Goal: Information Seeking & Learning: Learn about a topic

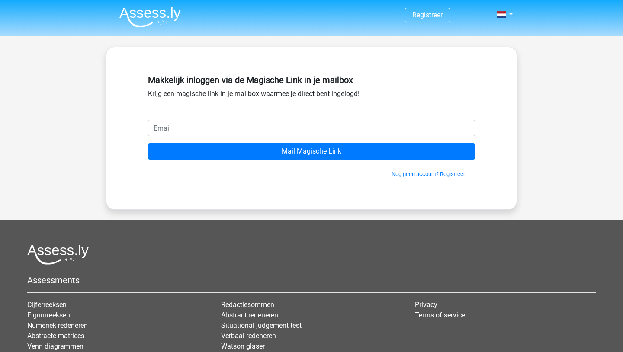
click at [139, 22] on img at bounding box center [149, 17] width 61 height 20
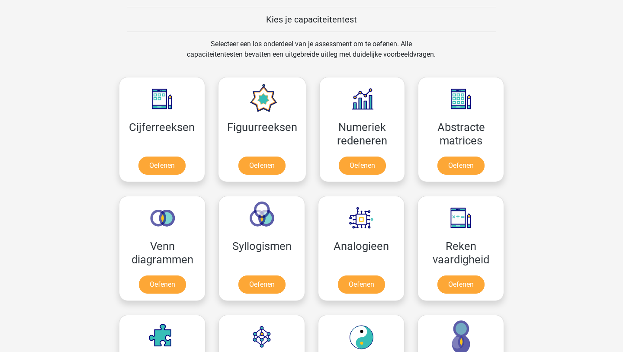
scroll to position [381, 0]
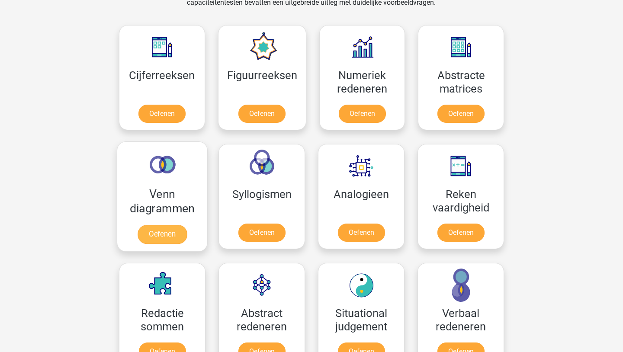
click at [155, 238] on link "Oefenen" at bounding box center [162, 234] width 49 height 19
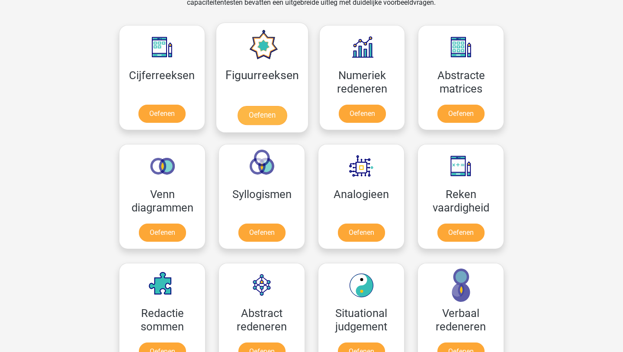
click at [254, 118] on link "Oefenen" at bounding box center [261, 115] width 49 height 19
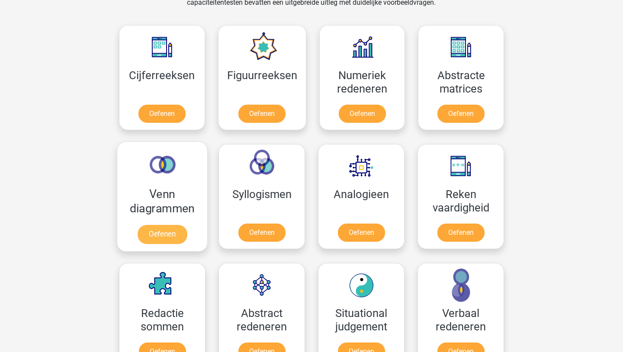
click at [170, 229] on link "Oefenen" at bounding box center [162, 234] width 49 height 19
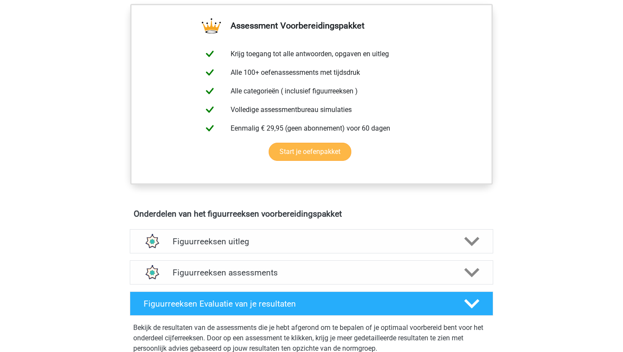
scroll to position [346, 0]
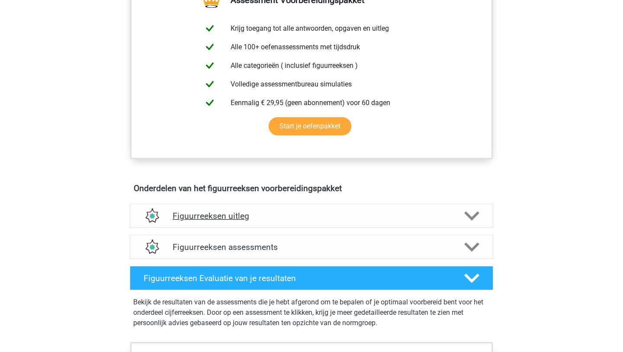
click at [231, 214] on h4 "Figuurreeksen uitleg" at bounding box center [312, 216] width 278 height 10
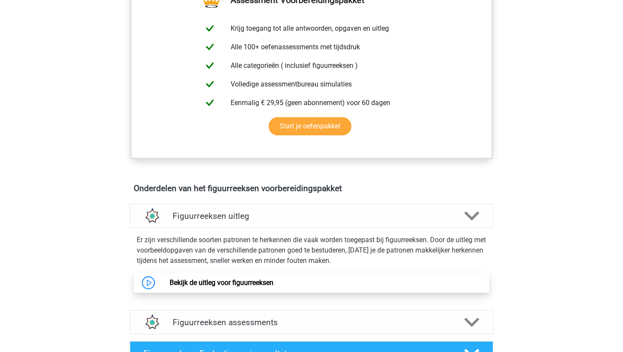
click at [225, 284] on link "Bekijk de uitleg voor figuurreeksen" at bounding box center [222, 283] width 104 height 8
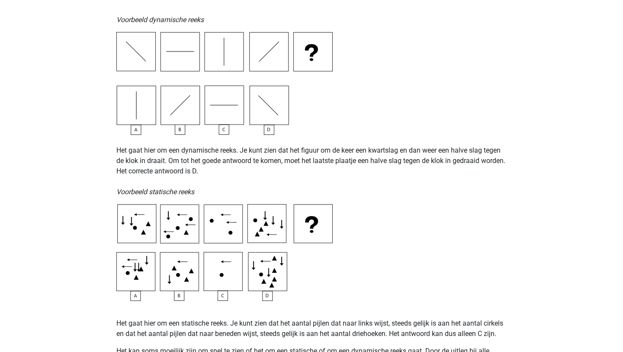
scroll to position [312, 0]
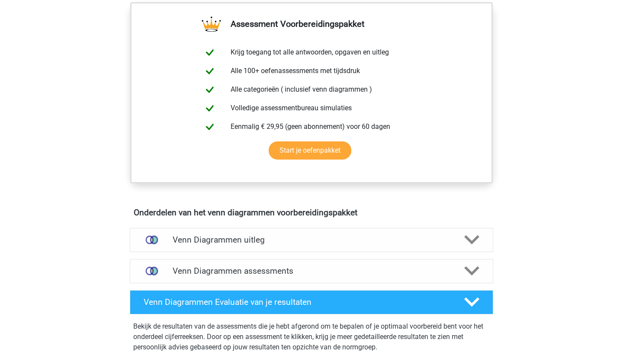
scroll to position [329, 0]
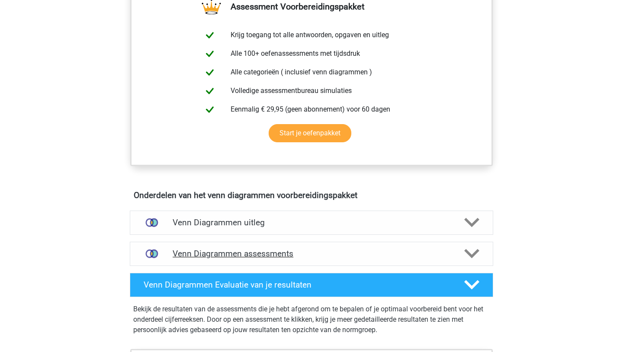
click at [235, 256] on h4 "Venn Diagrammen assessments" at bounding box center [312, 254] width 278 height 10
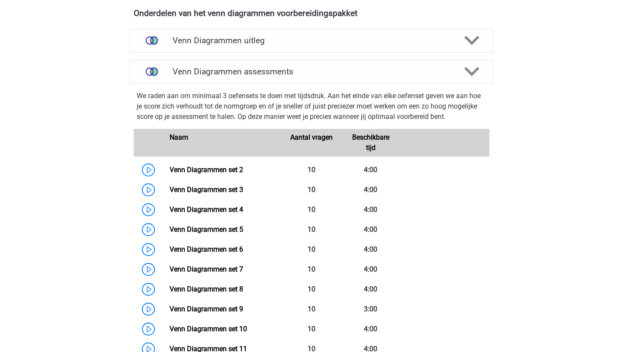
scroll to position [537, 0]
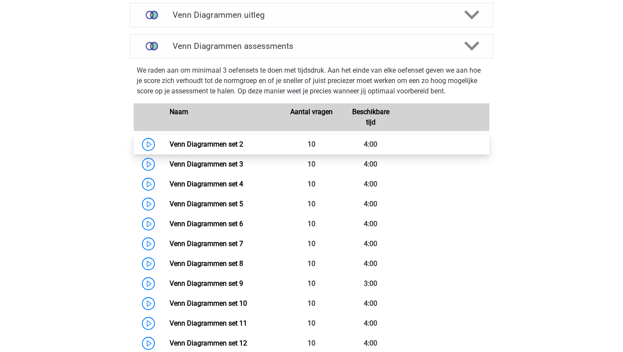
click at [209, 148] on link "Venn Diagrammen set 2" at bounding box center [207, 144] width 74 height 8
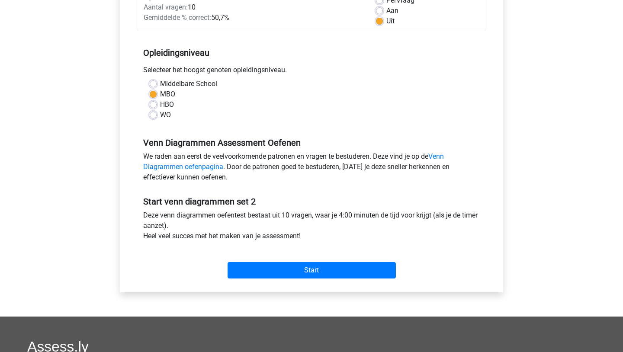
scroll to position [156, 0]
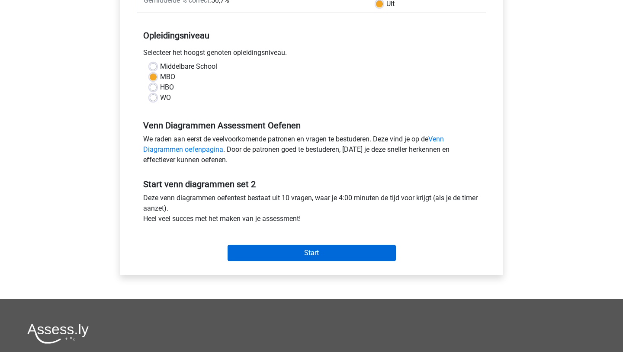
click at [284, 252] on input "Start" at bounding box center [312, 253] width 168 height 16
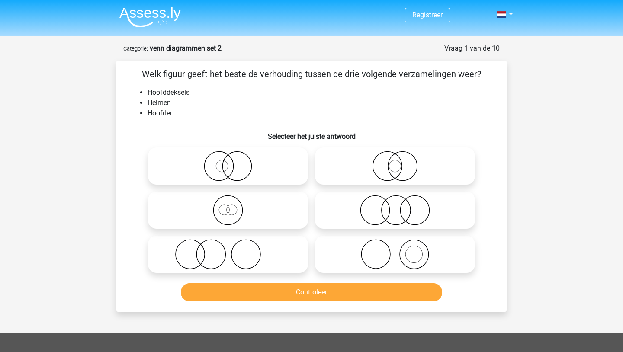
click at [371, 259] on icon at bounding box center [395, 254] width 153 height 30
click at [395, 250] on input "radio" at bounding box center [398, 248] width 6 height 6
radio input "true"
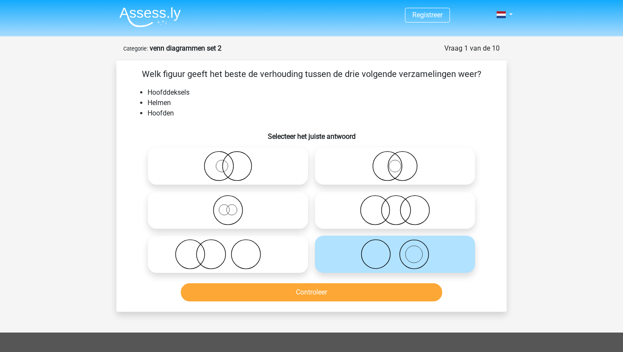
click at [345, 294] on button "Controleer" at bounding box center [312, 292] width 262 height 18
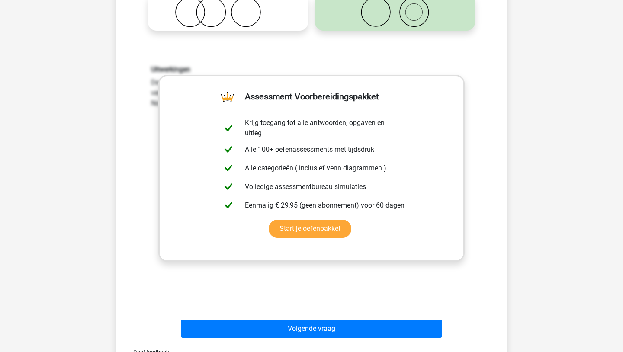
scroll to position [260, 0]
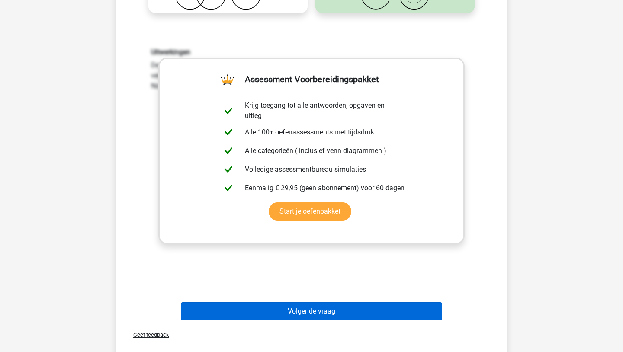
click at [337, 311] on button "Volgende vraag" at bounding box center [312, 312] width 262 height 18
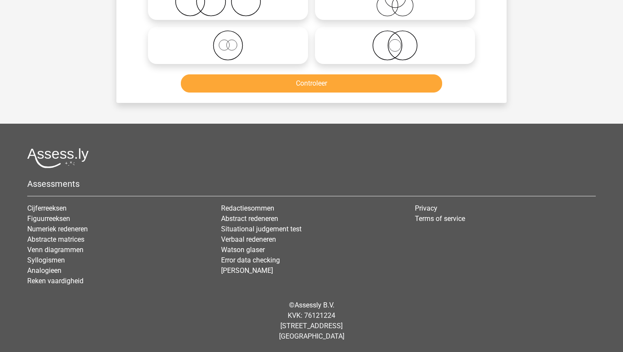
scroll to position [43, 0]
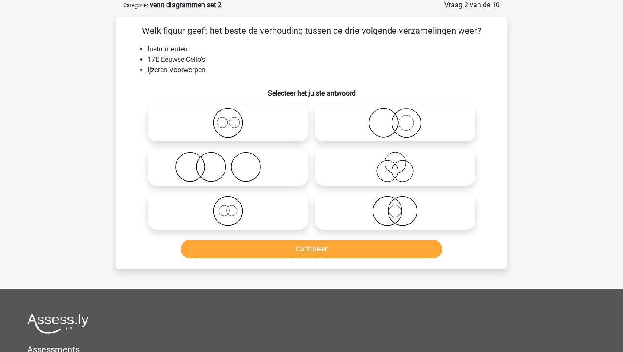
click at [248, 167] on icon at bounding box center [227, 167] width 153 height 30
click at [234, 163] on input "radio" at bounding box center [231, 160] width 6 height 6
radio input "true"
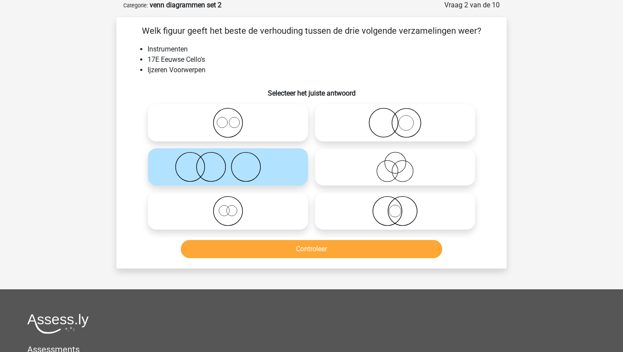
click at [237, 249] on button "Controleer" at bounding box center [312, 249] width 262 height 18
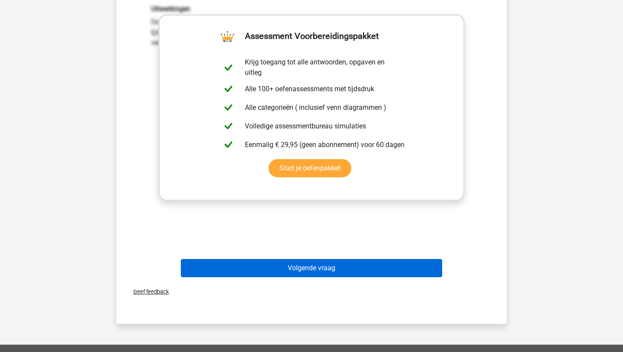
click at [249, 271] on button "Volgende vraag" at bounding box center [312, 268] width 262 height 18
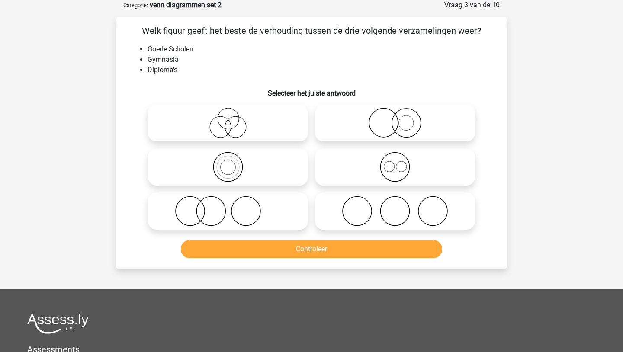
click at [351, 126] on icon at bounding box center [395, 123] width 153 height 30
click at [395, 119] on input "radio" at bounding box center [398, 116] width 6 height 6
radio input "true"
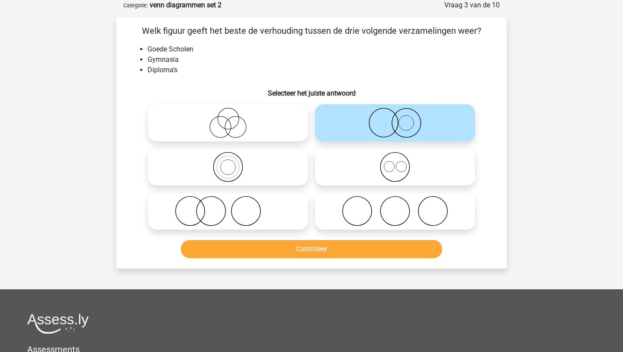
click at [311, 247] on button "Controleer" at bounding box center [312, 249] width 262 height 18
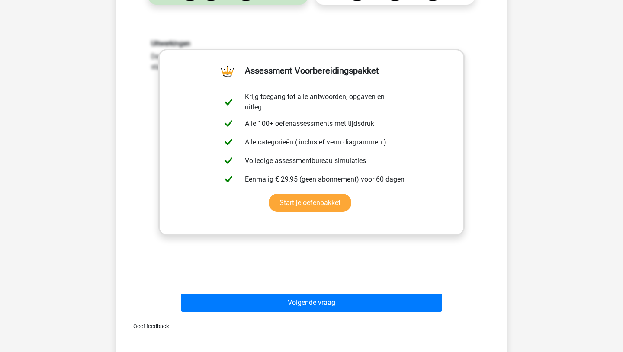
scroll to position [303, 0]
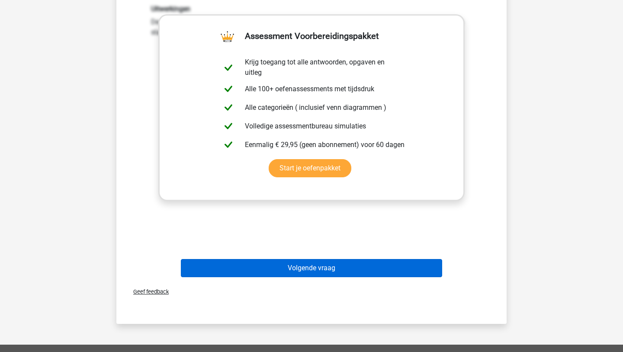
click at [229, 268] on button "Volgende vraag" at bounding box center [312, 268] width 262 height 18
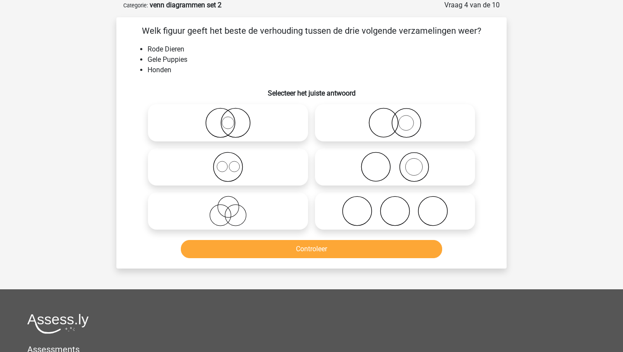
click at [328, 120] on icon at bounding box center [395, 123] width 153 height 30
click at [395, 119] on input "radio" at bounding box center [398, 116] width 6 height 6
radio input "true"
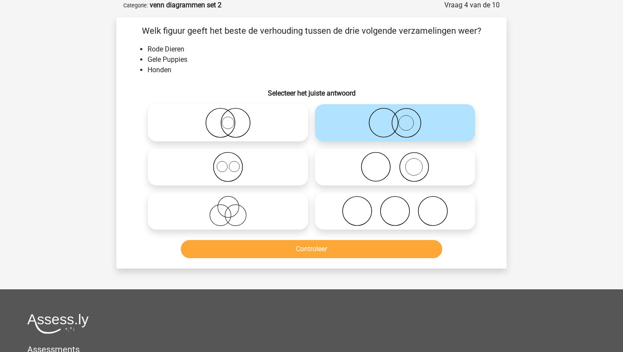
click at [286, 251] on button "Controleer" at bounding box center [312, 249] width 262 height 18
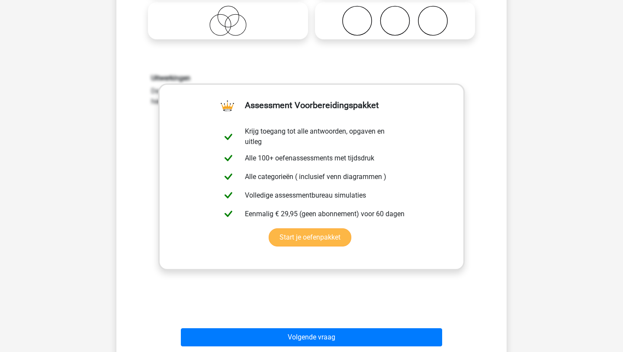
scroll to position [268, 0]
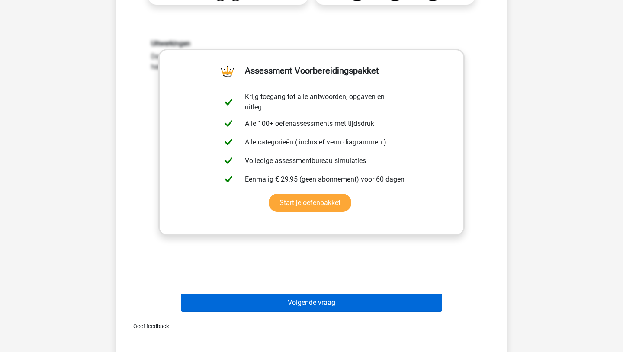
click at [210, 309] on button "Volgende vraag" at bounding box center [312, 303] width 262 height 18
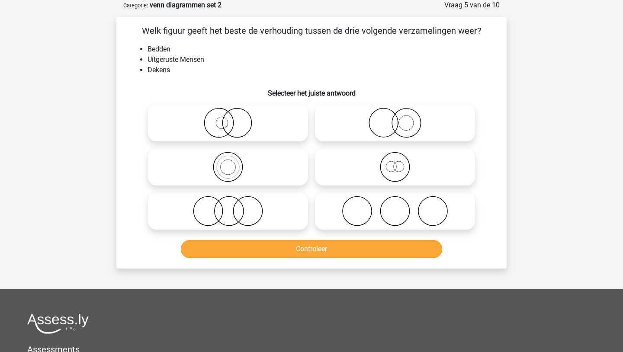
click at [368, 218] on icon at bounding box center [395, 211] width 153 height 30
click at [395, 207] on input "radio" at bounding box center [398, 204] width 6 height 6
radio input "true"
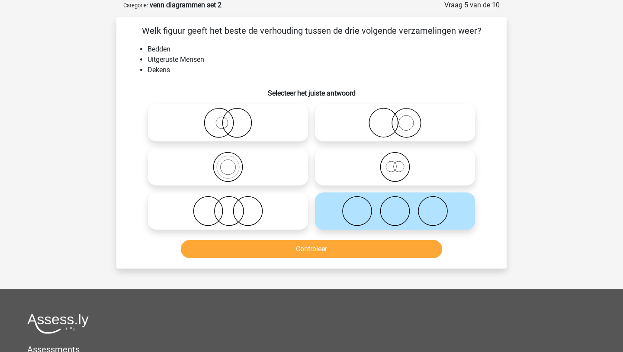
click at [356, 244] on button "Controleer" at bounding box center [312, 249] width 262 height 18
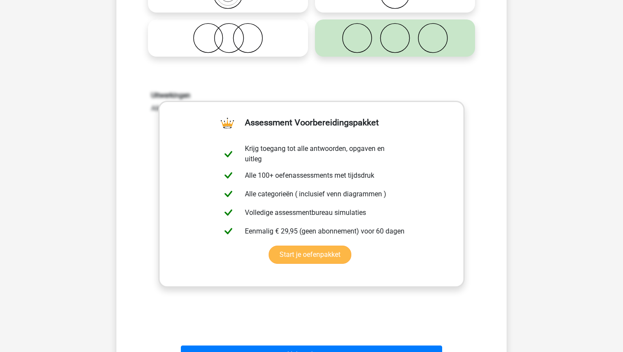
scroll to position [251, 0]
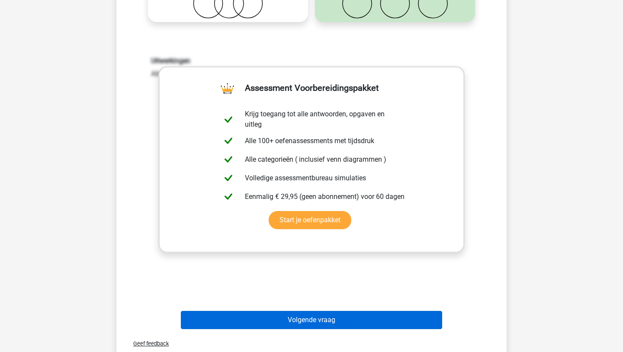
click at [325, 319] on button "Volgende vraag" at bounding box center [312, 320] width 262 height 18
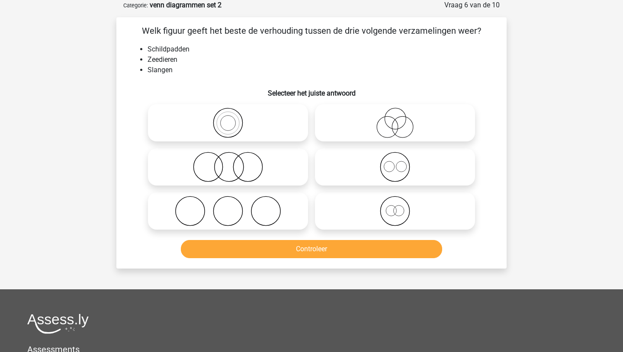
click at [333, 164] on icon at bounding box center [395, 167] width 153 height 30
click at [395, 163] on input "radio" at bounding box center [398, 160] width 6 height 6
radio input "true"
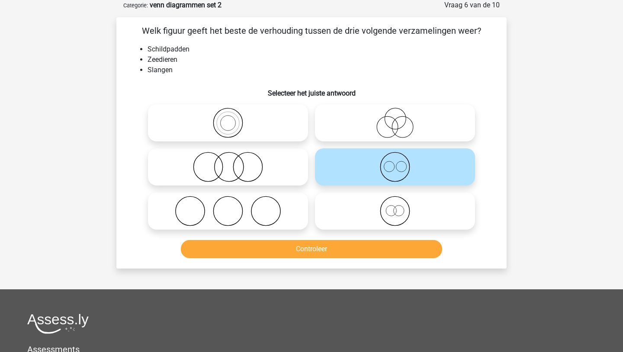
click at [310, 250] on button "Controleer" at bounding box center [312, 249] width 262 height 18
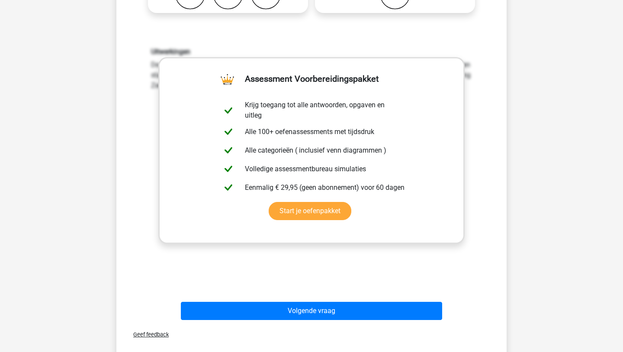
scroll to position [286, 0]
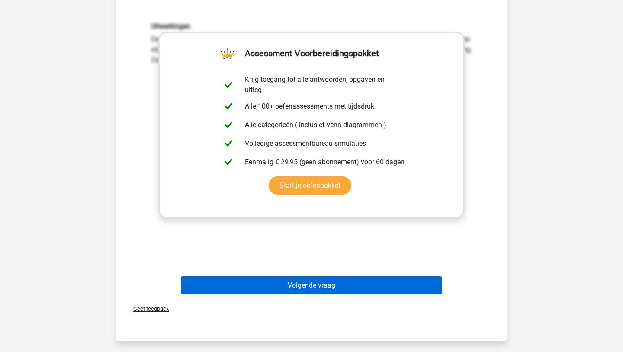
click at [306, 289] on button "Volgende vraag" at bounding box center [312, 286] width 262 height 18
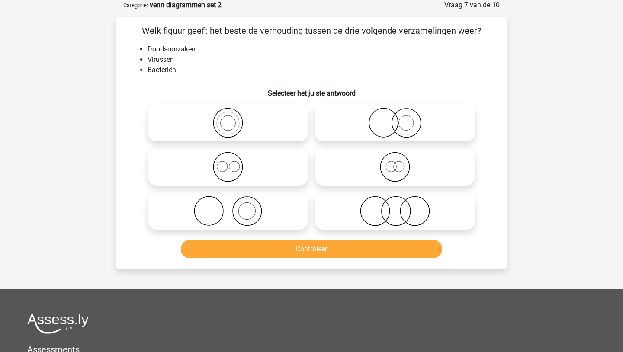
click at [346, 210] on icon at bounding box center [395, 211] width 153 height 30
click at [395, 207] on input "radio" at bounding box center [398, 204] width 6 height 6
radio input "true"
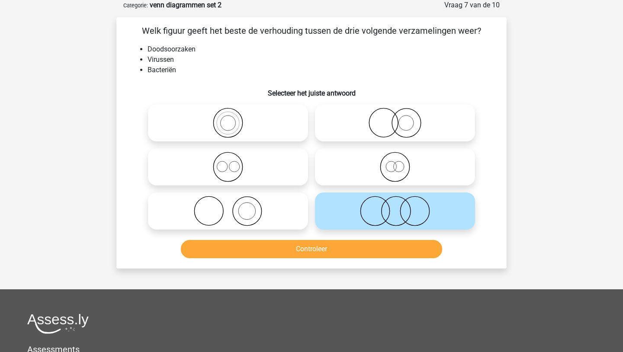
click at [343, 251] on button "Controleer" at bounding box center [312, 249] width 262 height 18
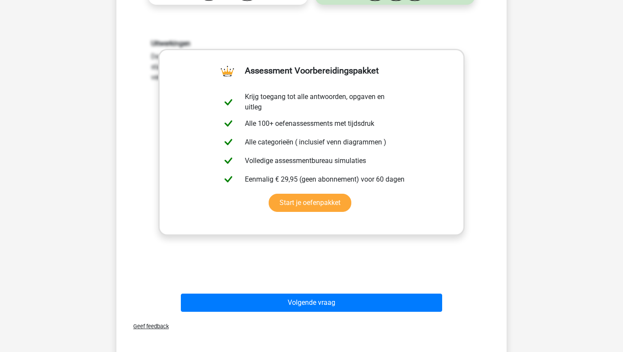
scroll to position [286, 0]
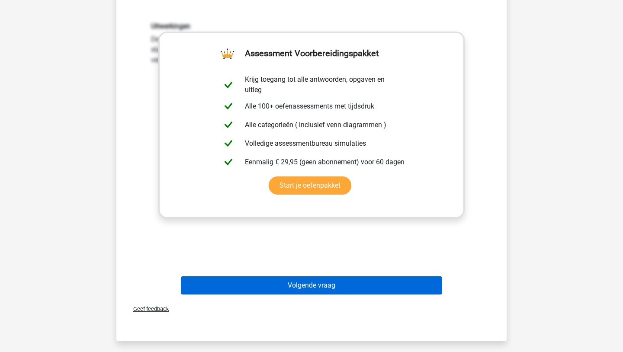
click at [294, 283] on button "Volgende vraag" at bounding box center [312, 286] width 262 height 18
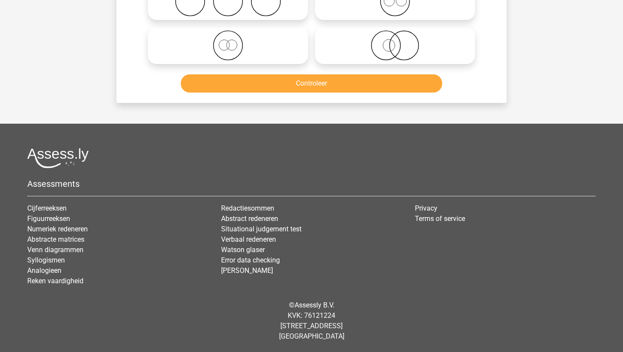
scroll to position [43, 0]
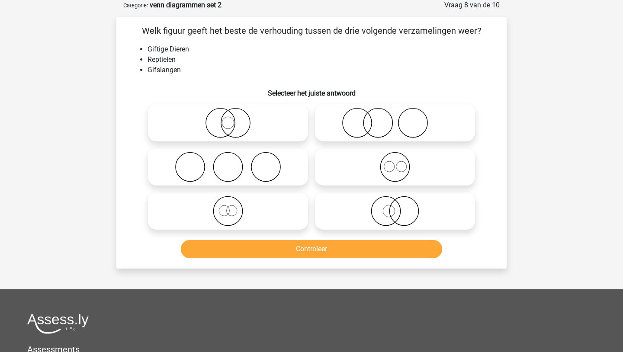
click at [347, 208] on icon at bounding box center [395, 211] width 153 height 30
click at [395, 207] on input "radio" at bounding box center [398, 204] width 6 height 6
radio input "true"
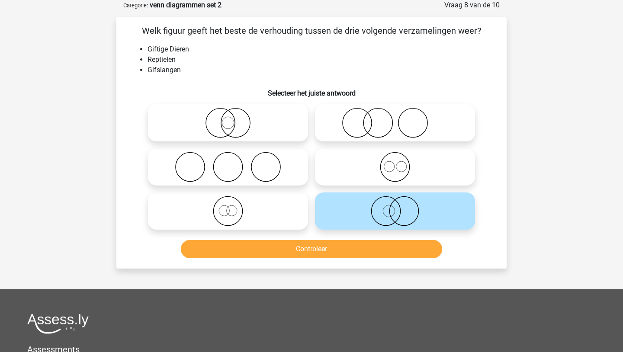
click at [346, 253] on button "Controleer" at bounding box center [312, 249] width 262 height 18
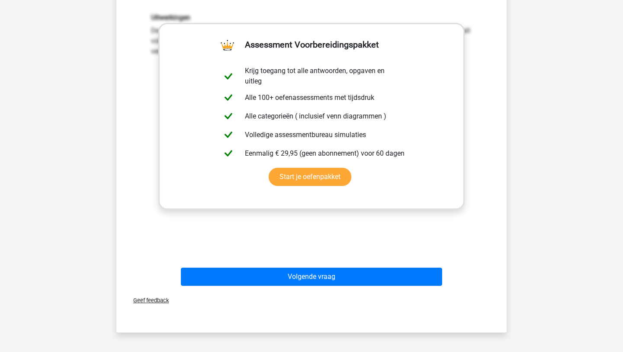
scroll to position [303, 0]
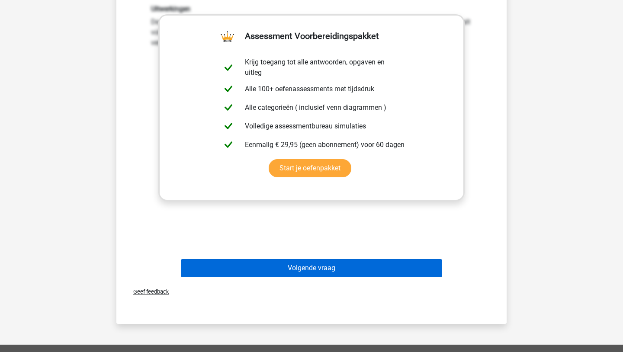
click at [336, 270] on button "Volgende vraag" at bounding box center [312, 268] width 262 height 18
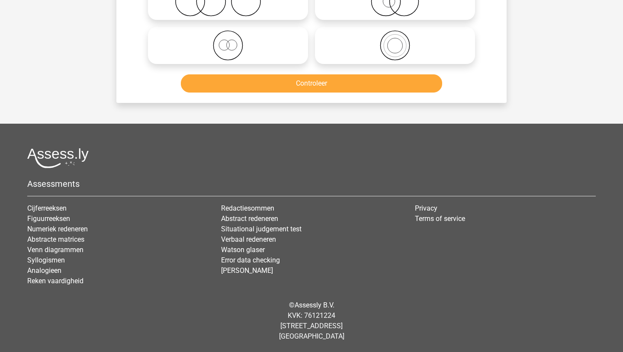
scroll to position [43, 0]
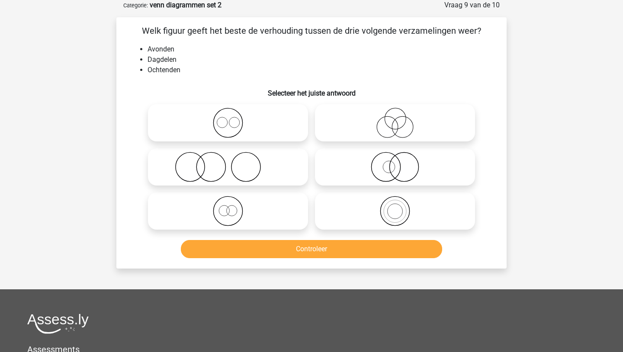
click at [270, 113] on icon at bounding box center [227, 123] width 153 height 30
click at [234, 113] on input "radio" at bounding box center [231, 116] width 6 height 6
radio input "true"
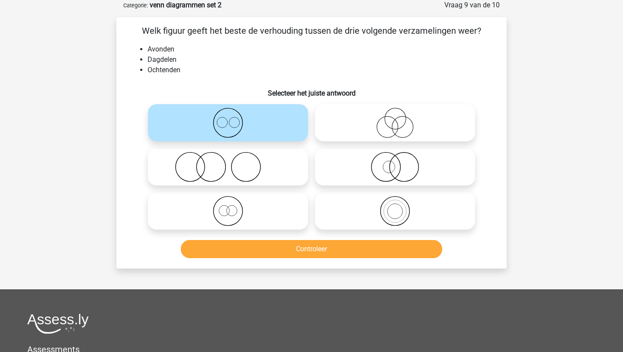
click at [261, 249] on button "Controleer" at bounding box center [312, 249] width 262 height 18
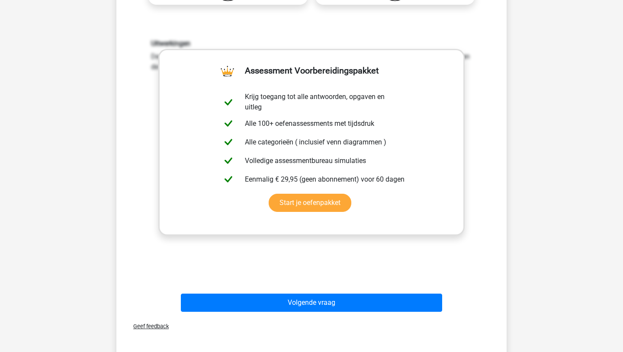
scroll to position [286, 0]
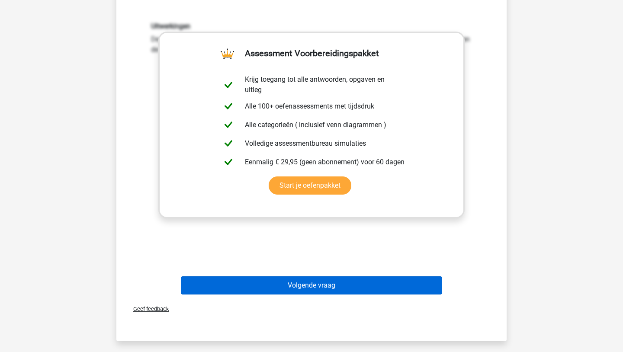
click at [221, 293] on button "Volgende vraag" at bounding box center [312, 286] width 262 height 18
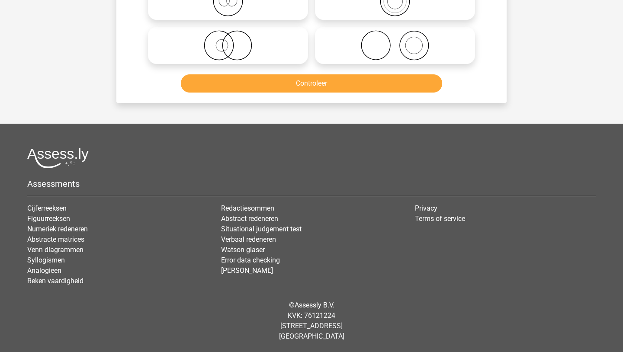
scroll to position [43, 0]
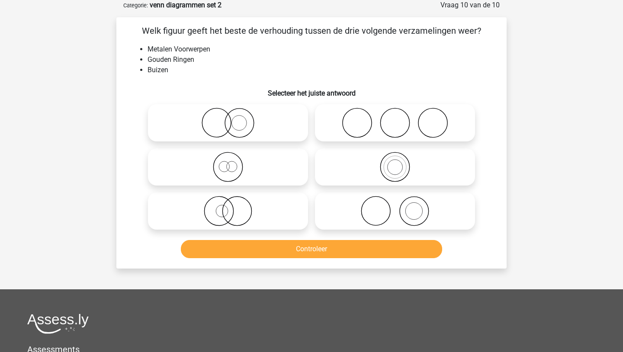
click at [344, 212] on icon at bounding box center [395, 211] width 153 height 30
click at [395, 207] on input "radio" at bounding box center [398, 204] width 6 height 6
radio input "true"
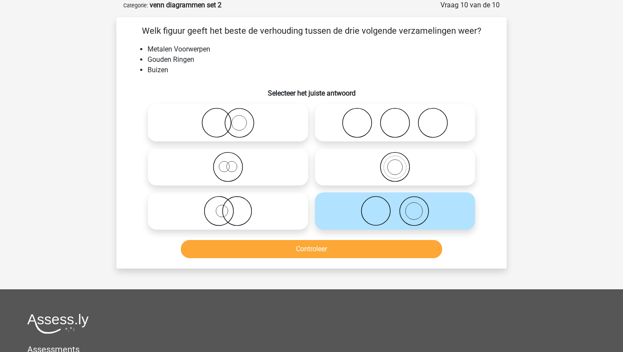
click at [332, 247] on button "Controleer" at bounding box center [312, 249] width 262 height 18
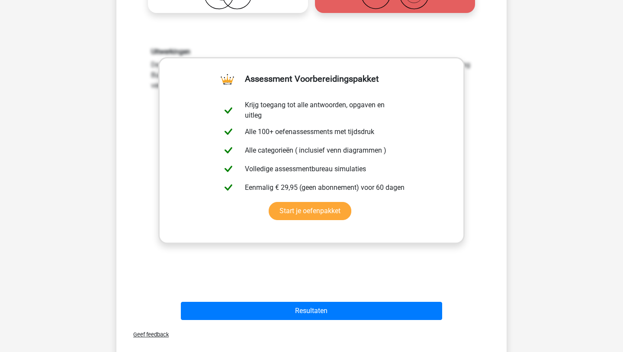
scroll to position [286, 0]
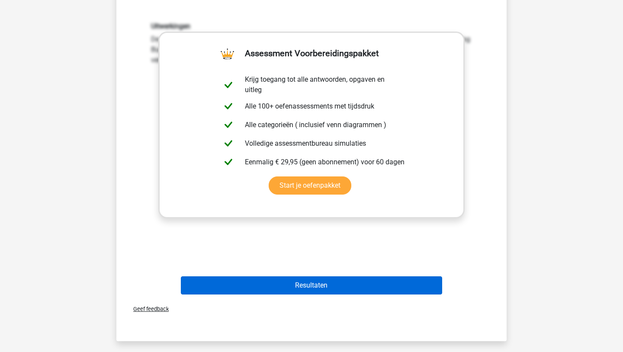
click at [244, 285] on button "Resultaten" at bounding box center [312, 286] width 262 height 18
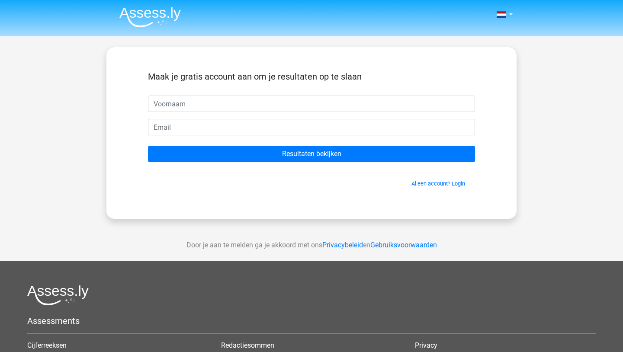
click at [145, 21] on img at bounding box center [149, 17] width 61 height 20
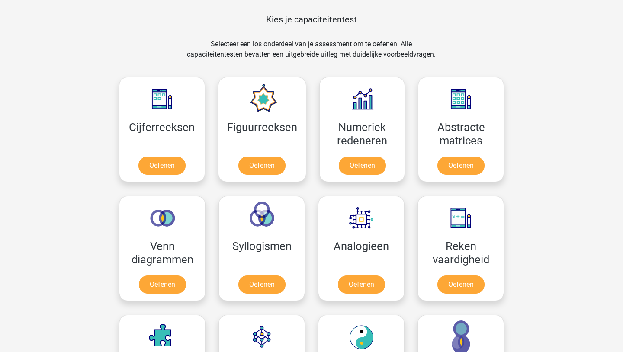
scroll to position [381, 0]
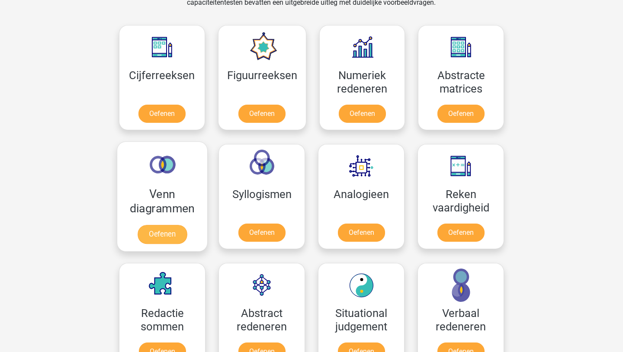
click at [174, 239] on link "Oefenen" at bounding box center [162, 234] width 49 height 19
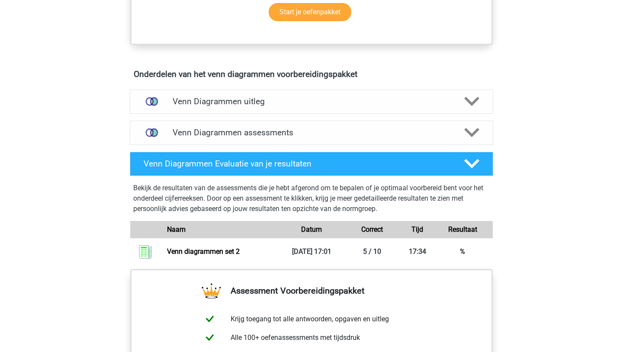
scroll to position [467, 0]
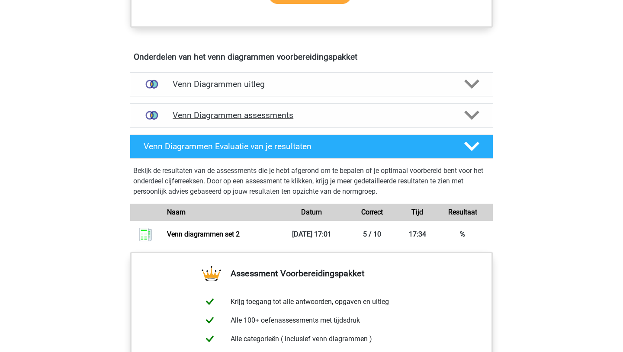
click at [229, 124] on div "Venn Diagrammen assessments" at bounding box center [312, 115] width 364 height 24
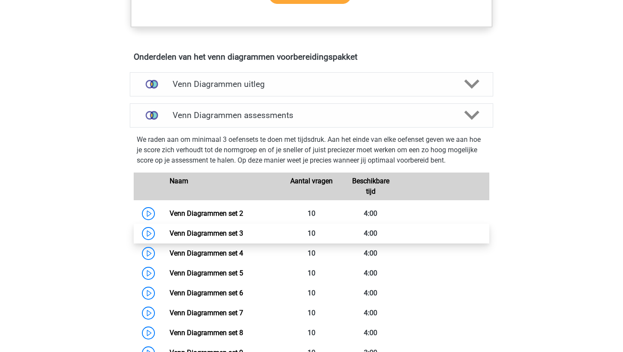
click at [187, 233] on link "Venn Diagrammen set 3" at bounding box center [207, 233] width 74 height 8
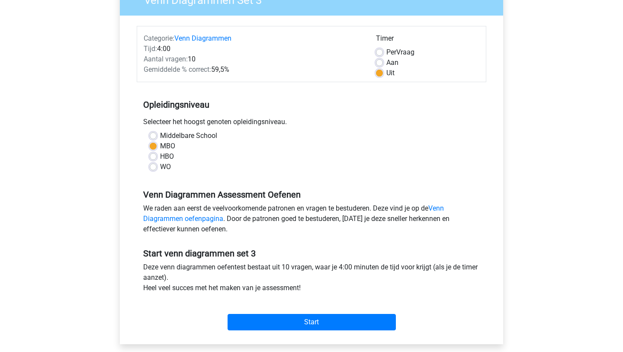
scroll to position [138, 0]
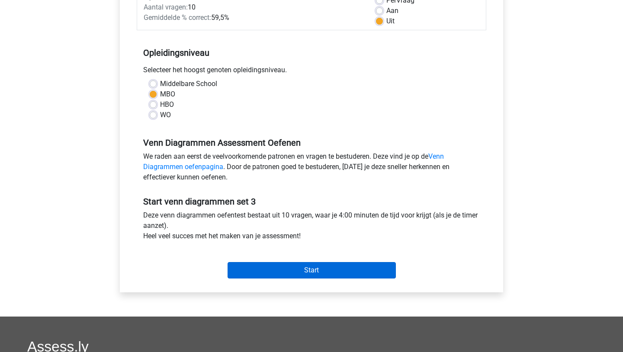
click at [354, 270] on input "Start" at bounding box center [312, 270] width 168 height 16
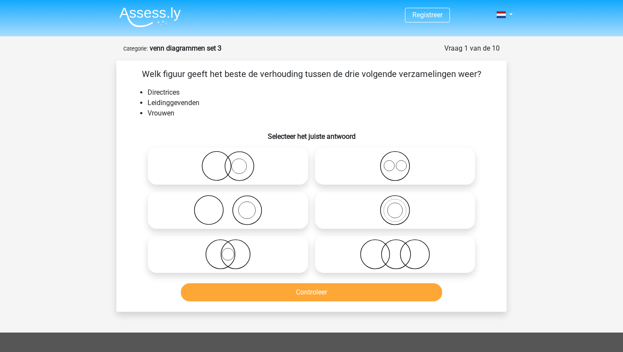
click at [245, 248] on icon at bounding box center [227, 254] width 153 height 30
click at [234, 248] on input "radio" at bounding box center [231, 248] width 6 height 6
radio input "true"
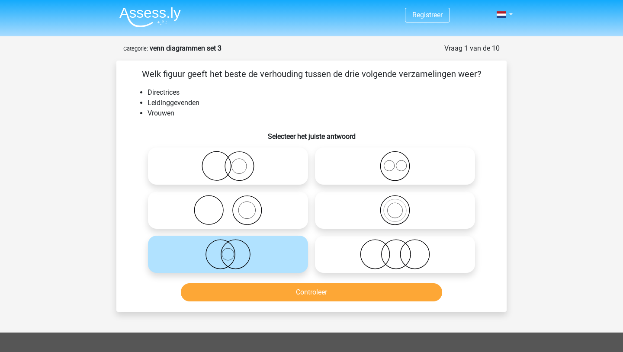
click at [259, 287] on button "Controleer" at bounding box center [312, 292] width 262 height 18
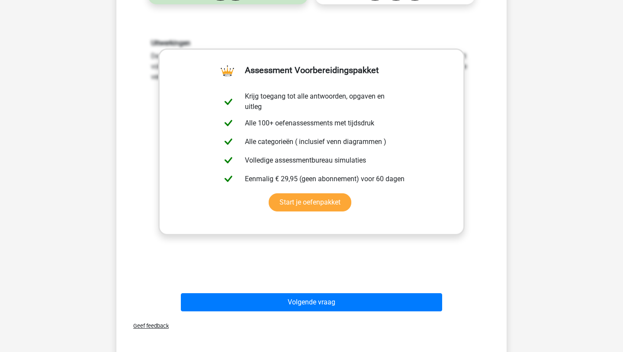
scroll to position [294, 0]
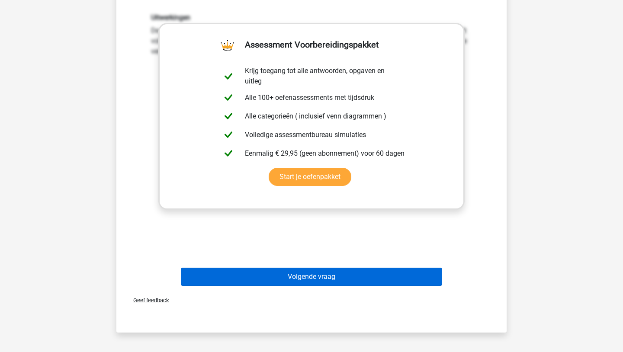
click at [267, 268] on button "Volgende vraag" at bounding box center [312, 277] width 262 height 18
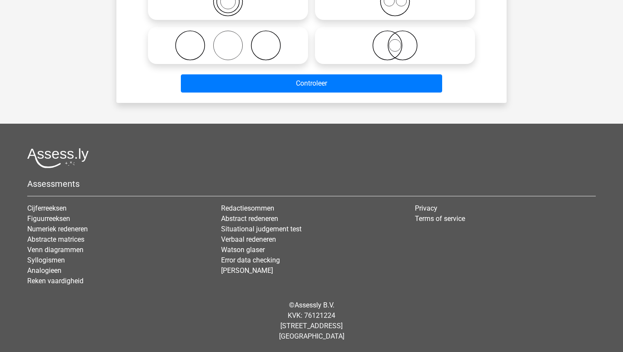
scroll to position [43, 0]
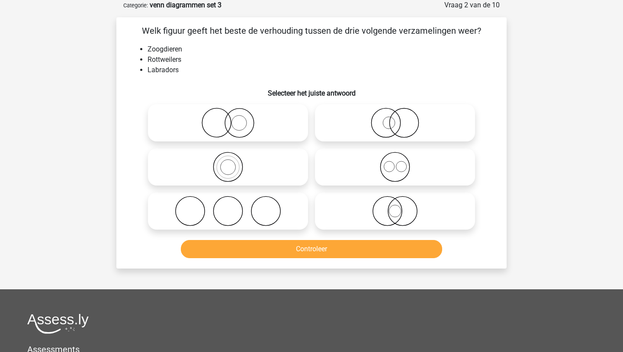
click at [355, 174] on icon at bounding box center [395, 167] width 153 height 30
click at [395, 163] on input "radio" at bounding box center [398, 160] width 6 height 6
radio input "true"
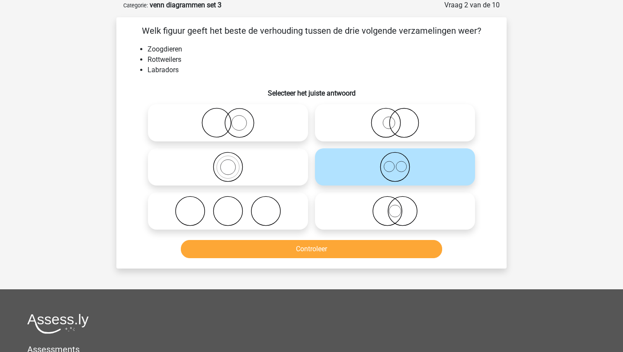
click at [335, 252] on button "Controleer" at bounding box center [312, 249] width 262 height 18
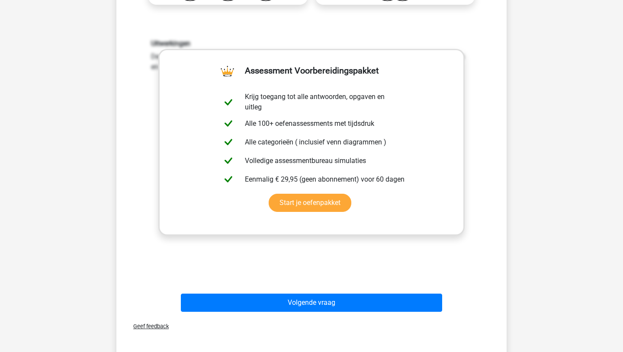
scroll to position [286, 0]
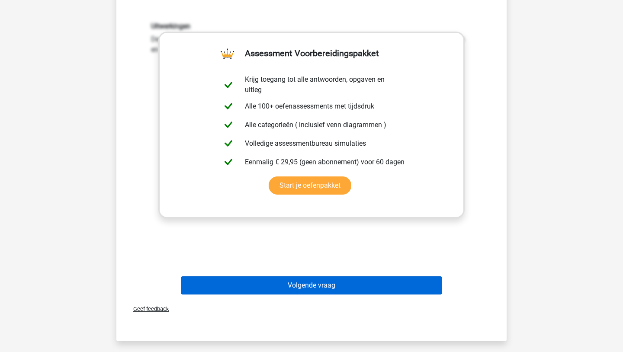
click at [338, 288] on button "Volgende vraag" at bounding box center [312, 286] width 262 height 18
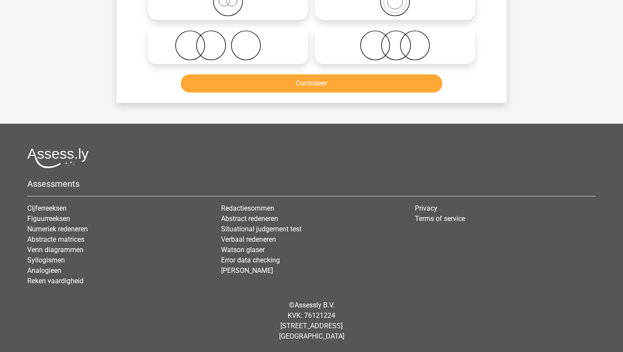
scroll to position [43, 0]
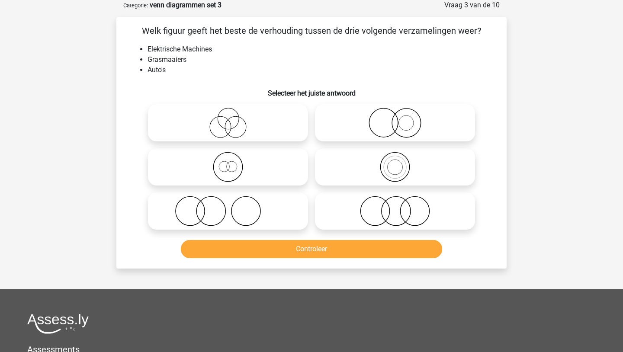
click at [354, 126] on icon at bounding box center [395, 123] width 153 height 30
click at [395, 119] on input "radio" at bounding box center [398, 116] width 6 height 6
radio input "true"
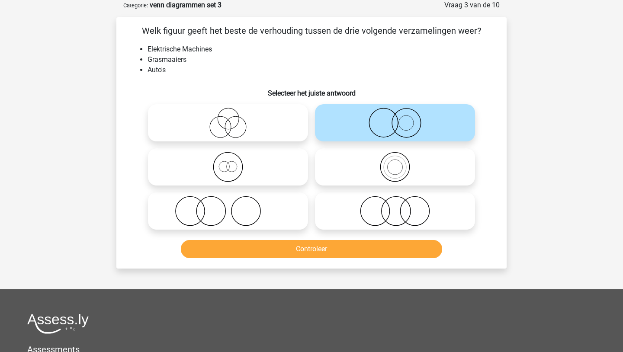
click at [351, 247] on button "Controleer" at bounding box center [312, 249] width 262 height 18
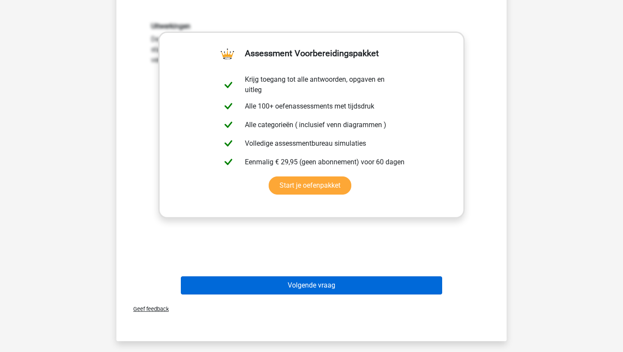
click at [319, 283] on button "Volgende vraag" at bounding box center [312, 286] width 262 height 18
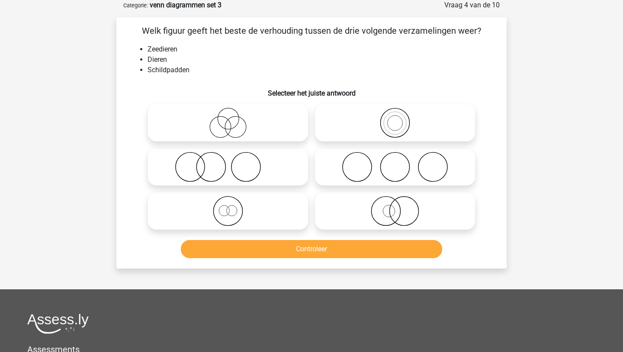
click at [332, 207] on icon at bounding box center [395, 211] width 153 height 30
click at [395, 207] on input "radio" at bounding box center [398, 204] width 6 height 6
radio input "true"
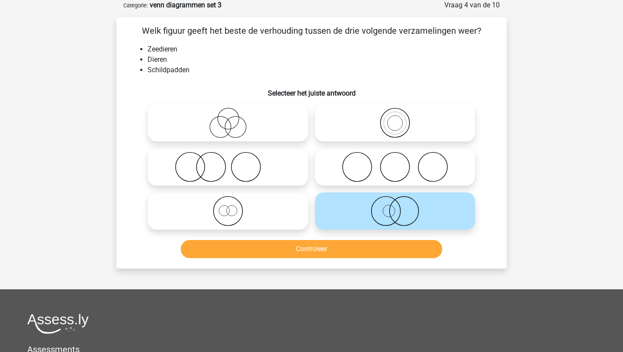
click at [359, 132] on icon at bounding box center [395, 123] width 153 height 30
click at [395, 119] on input "radio" at bounding box center [398, 116] width 6 height 6
radio input "true"
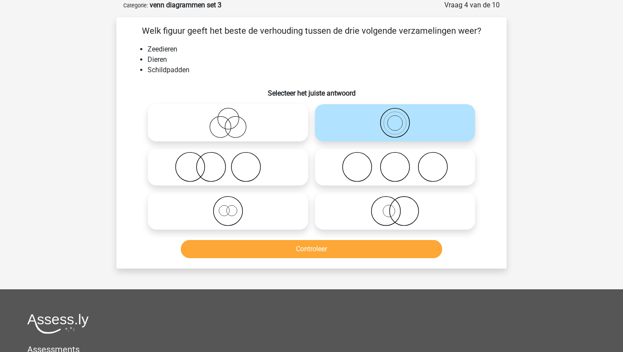
click at [335, 256] on button "Controleer" at bounding box center [312, 249] width 262 height 18
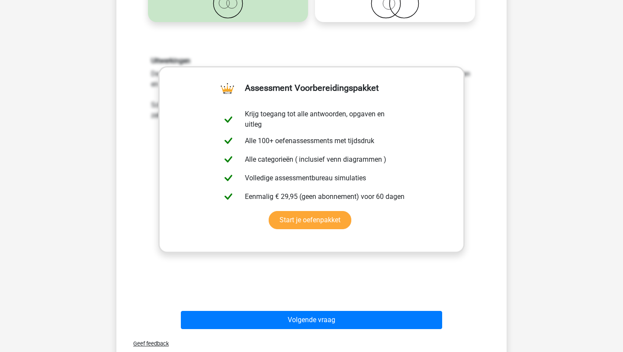
scroll to position [268, 0]
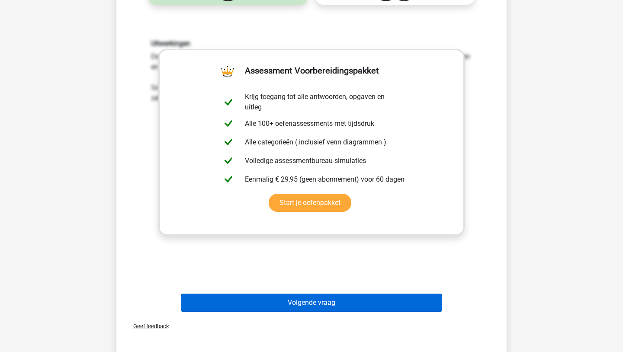
click at [290, 312] on button "Volgende vraag" at bounding box center [312, 303] width 262 height 18
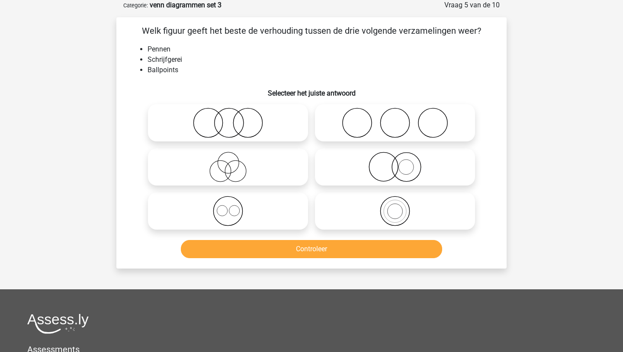
click at [254, 164] on icon at bounding box center [227, 167] width 153 height 30
click at [234, 163] on input "radio" at bounding box center [231, 160] width 6 height 6
radio input "true"
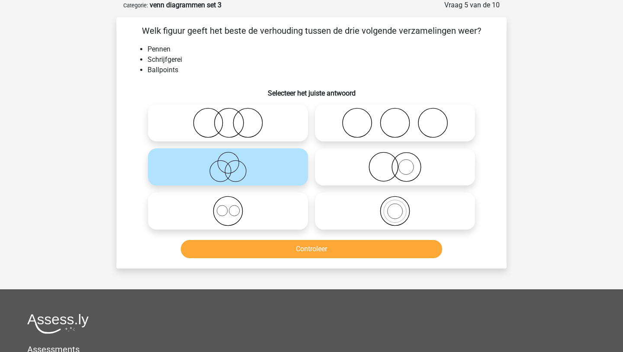
click at [258, 251] on button "Controleer" at bounding box center [312, 249] width 262 height 18
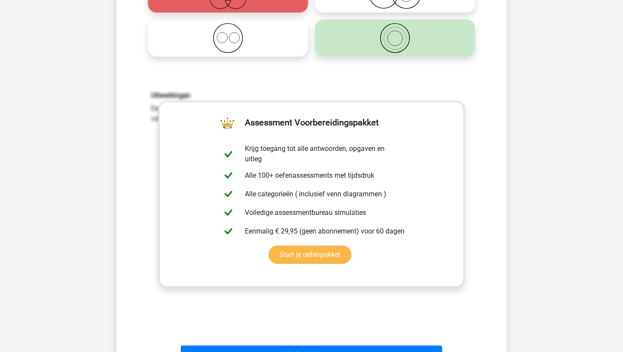
scroll to position [234, 0]
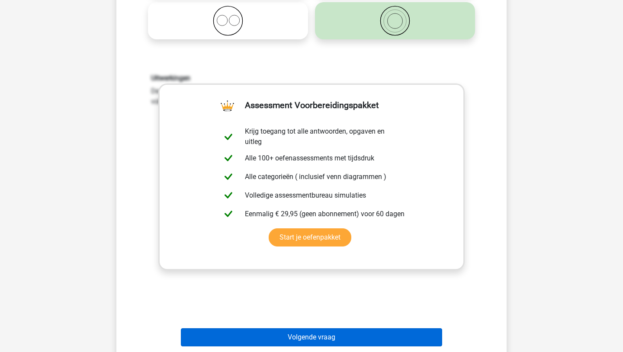
click at [272, 341] on button "Volgende vraag" at bounding box center [312, 337] width 262 height 18
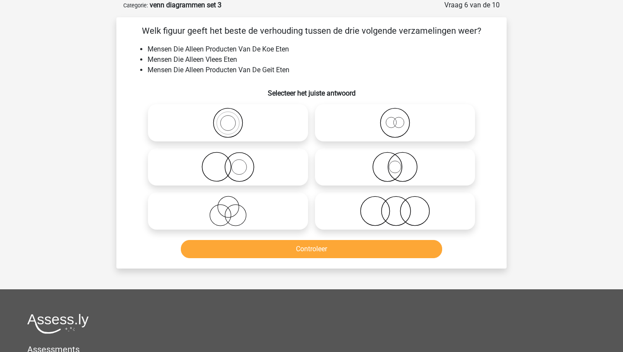
click at [337, 207] on icon at bounding box center [395, 211] width 153 height 30
click at [395, 207] on input "radio" at bounding box center [398, 204] width 6 height 6
radio input "true"
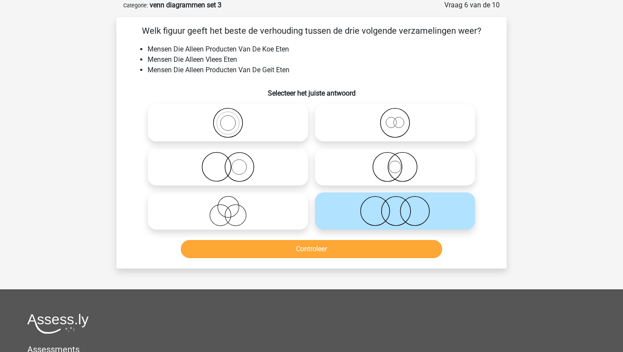
click at [318, 251] on button "Controleer" at bounding box center [312, 249] width 262 height 18
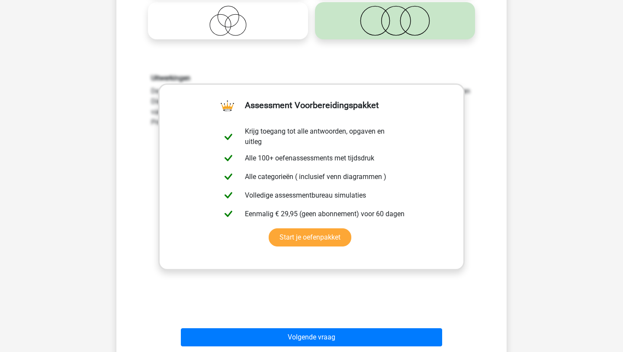
scroll to position [251, 0]
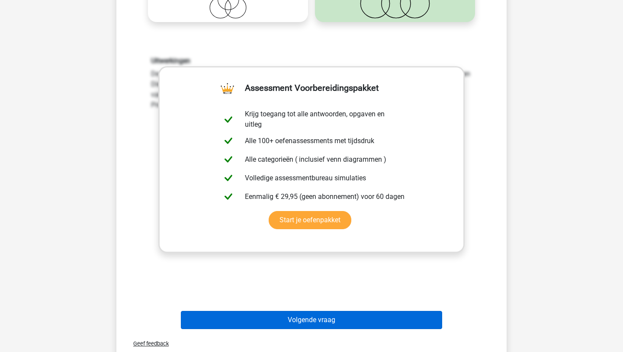
click at [311, 315] on button "Volgende vraag" at bounding box center [312, 320] width 262 height 18
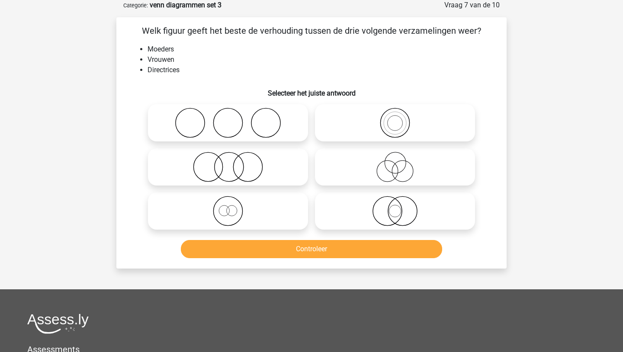
click at [358, 210] on icon at bounding box center [395, 211] width 153 height 30
click at [395, 207] on input "radio" at bounding box center [398, 204] width 6 height 6
radio input "true"
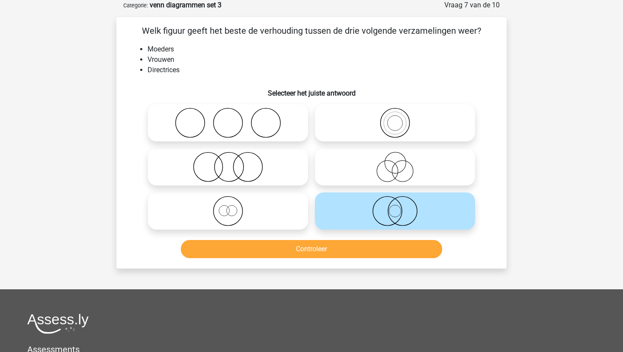
click at [346, 245] on button "Controleer" at bounding box center [312, 249] width 262 height 18
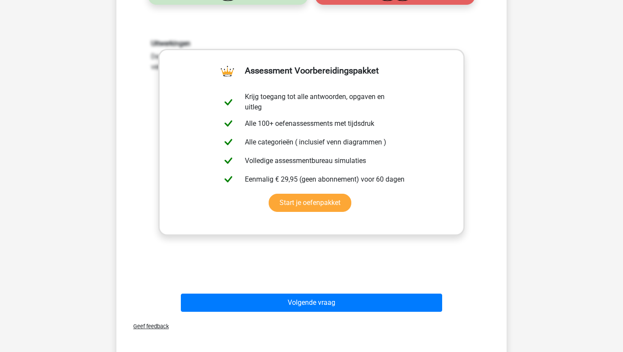
scroll to position [320, 0]
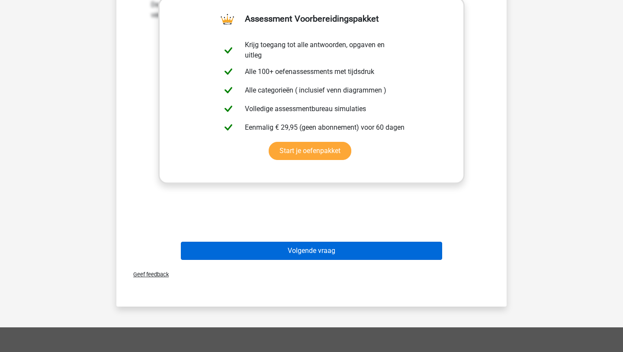
click at [339, 252] on button "Volgende vraag" at bounding box center [312, 251] width 262 height 18
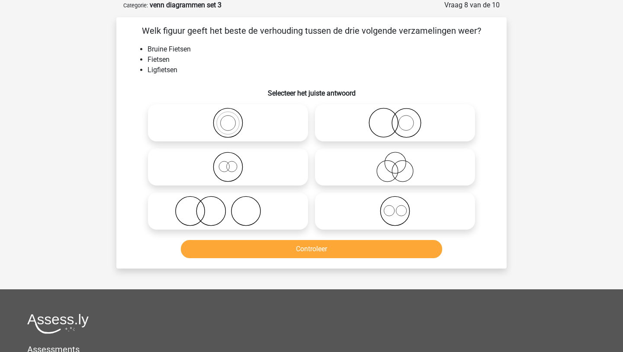
click at [270, 158] on icon at bounding box center [227, 167] width 153 height 30
click at [234, 158] on input "radio" at bounding box center [231, 160] width 6 height 6
radio input "true"
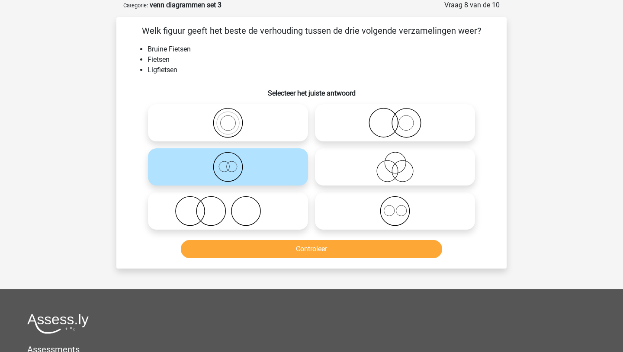
click at [272, 252] on button "Controleer" at bounding box center [312, 249] width 262 height 18
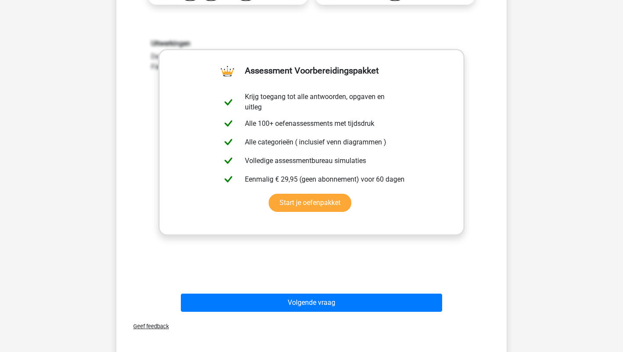
scroll to position [286, 0]
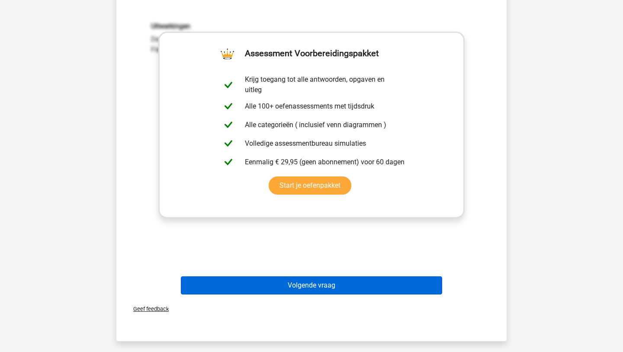
click at [276, 286] on button "Volgende vraag" at bounding box center [312, 286] width 262 height 18
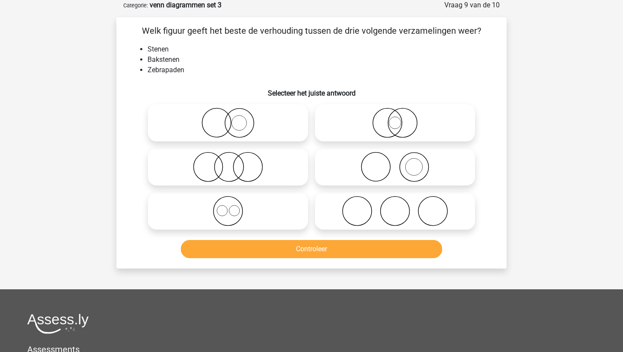
click at [414, 171] on icon at bounding box center [395, 167] width 153 height 30
click at [401, 163] on input "radio" at bounding box center [398, 160] width 6 height 6
radio input "true"
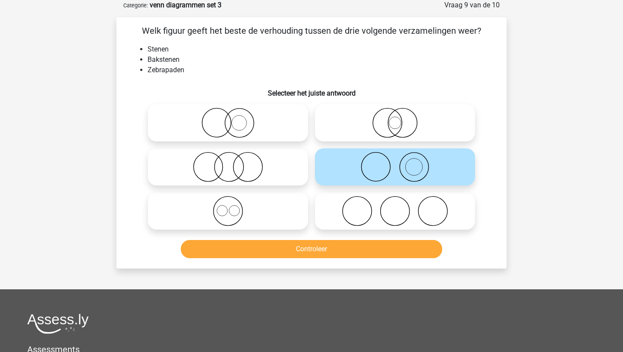
click at [383, 248] on button "Controleer" at bounding box center [312, 249] width 262 height 18
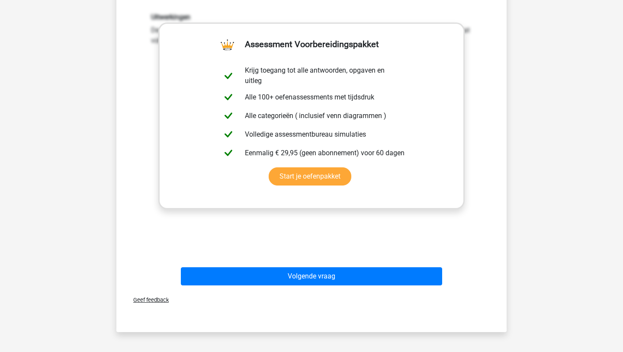
scroll to position [303, 0]
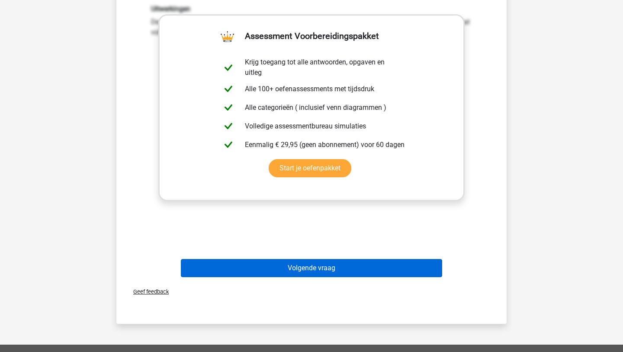
click at [386, 273] on button "Volgende vraag" at bounding box center [312, 268] width 262 height 18
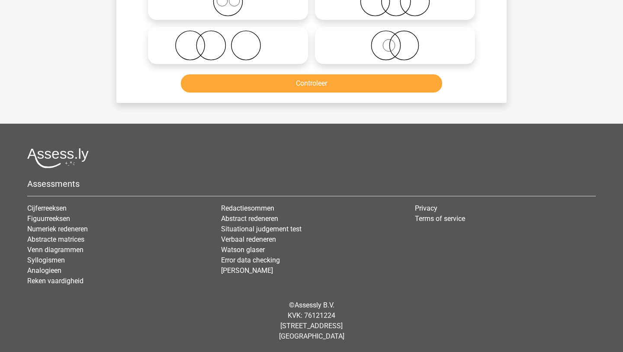
scroll to position [43, 0]
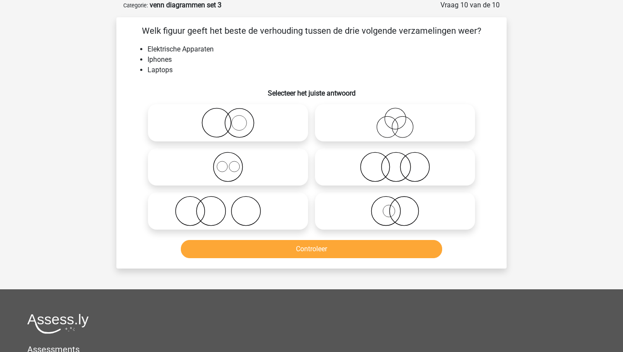
click at [238, 164] on icon at bounding box center [227, 167] width 153 height 30
click at [234, 163] on input "radio" at bounding box center [231, 160] width 6 height 6
radio input "true"
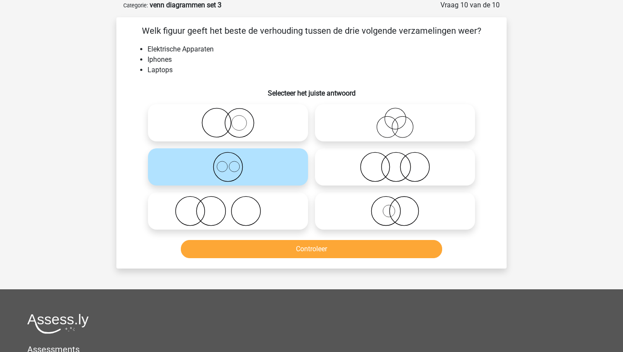
click at [320, 251] on button "Controleer" at bounding box center [312, 249] width 262 height 18
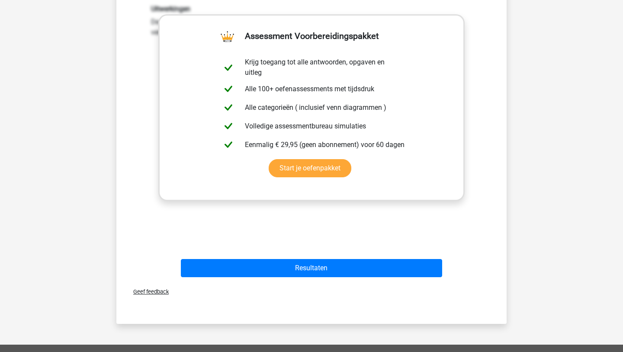
scroll to position [338, 0]
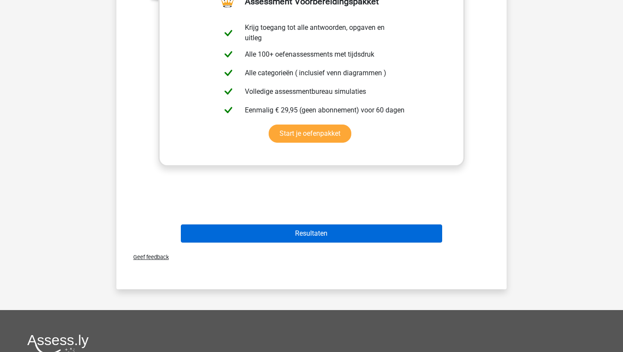
click at [318, 225] on button "Resultaten" at bounding box center [312, 234] width 262 height 18
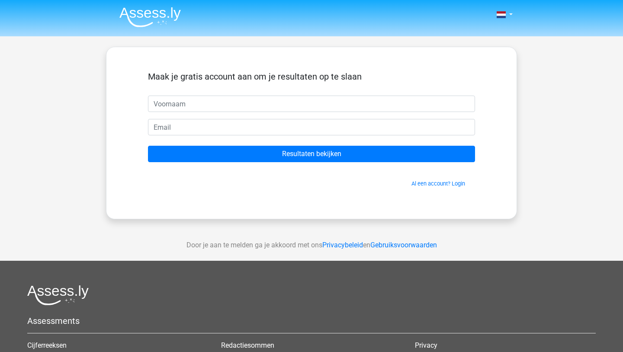
click at [117, 15] on li at bounding box center [147, 15] width 68 height 24
click at [124, 15] on img at bounding box center [149, 17] width 61 height 20
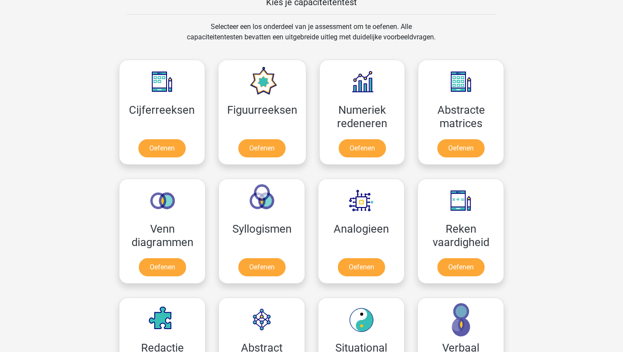
scroll to position [381, 0]
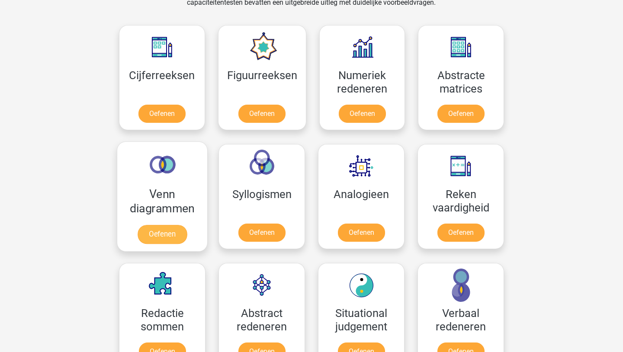
click at [155, 232] on link "Oefenen" at bounding box center [162, 234] width 49 height 19
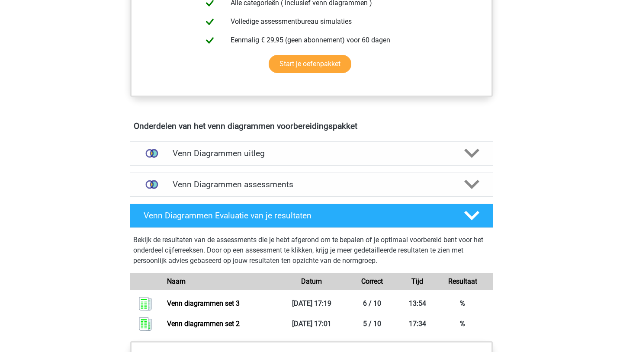
scroll to position [415, 0]
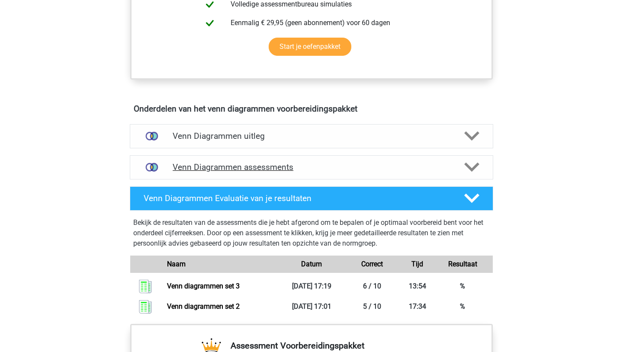
click at [204, 172] on div "Venn Diagrammen assessments" at bounding box center [312, 167] width 364 height 24
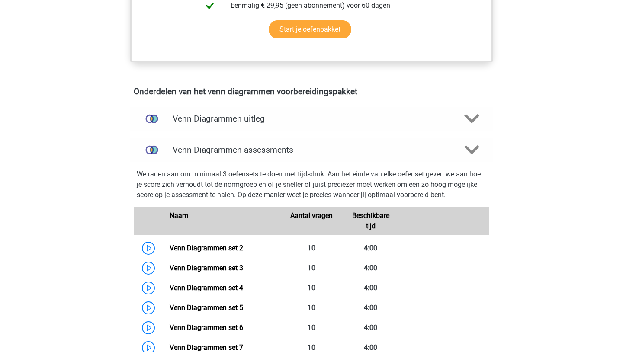
scroll to position [450, 0]
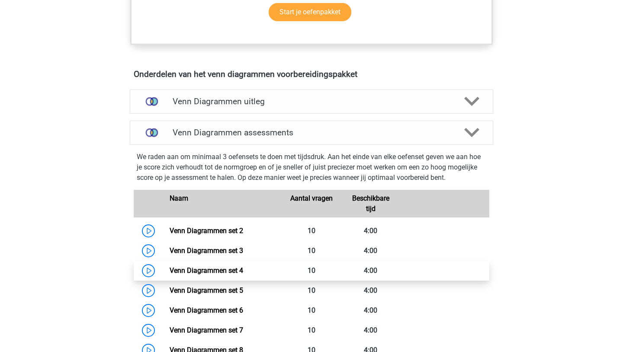
click at [229, 274] on link "Venn Diagrammen set 4" at bounding box center [207, 271] width 74 height 8
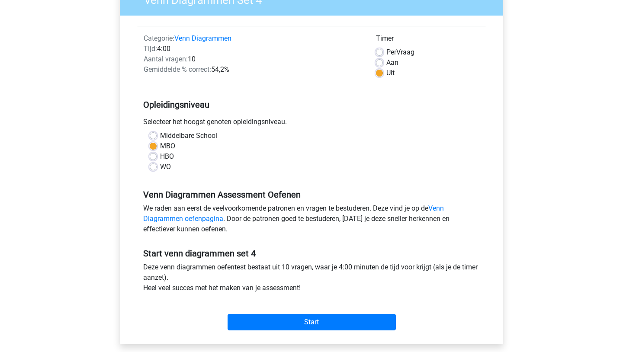
scroll to position [104, 0]
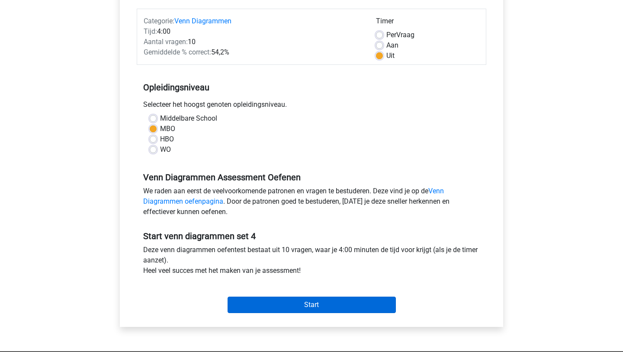
click at [267, 312] on input "Start" at bounding box center [312, 305] width 168 height 16
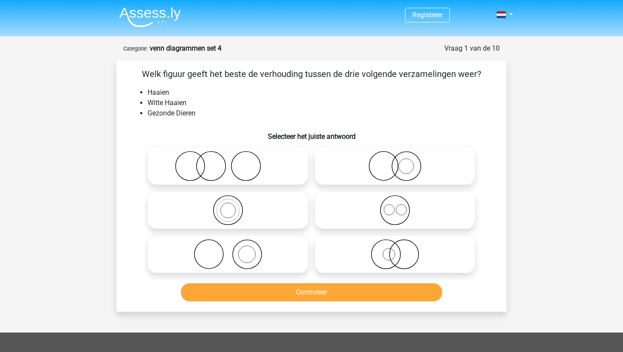
click at [255, 254] on icon at bounding box center [227, 254] width 153 height 30
click at [234, 250] on input "radio" at bounding box center [231, 248] width 6 height 6
radio input "true"
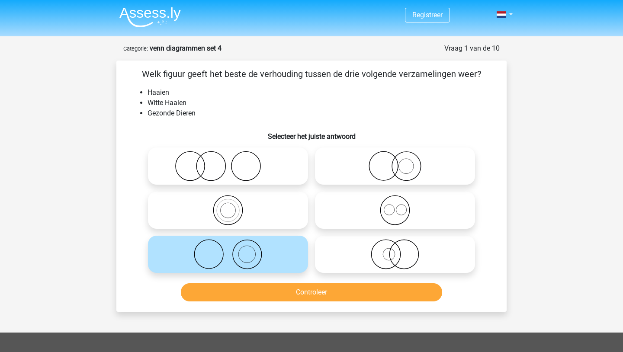
click at [335, 257] on icon at bounding box center [395, 254] width 153 height 30
click at [395, 250] on input "radio" at bounding box center [398, 248] width 6 height 6
radio input "true"
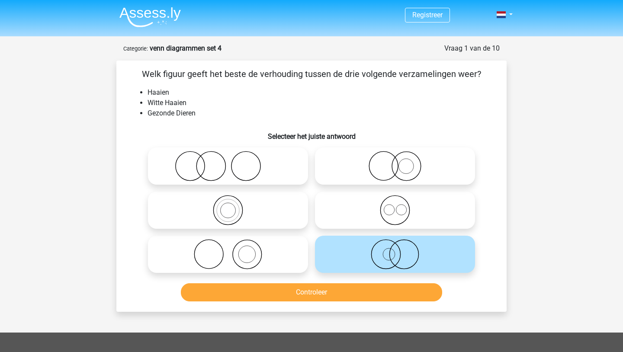
click at [340, 290] on button "Controleer" at bounding box center [312, 292] width 262 height 18
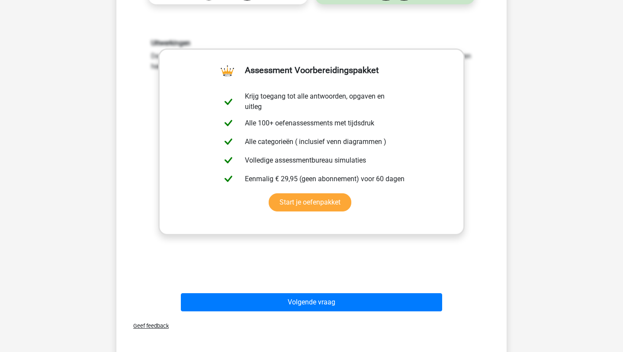
scroll to position [294, 0]
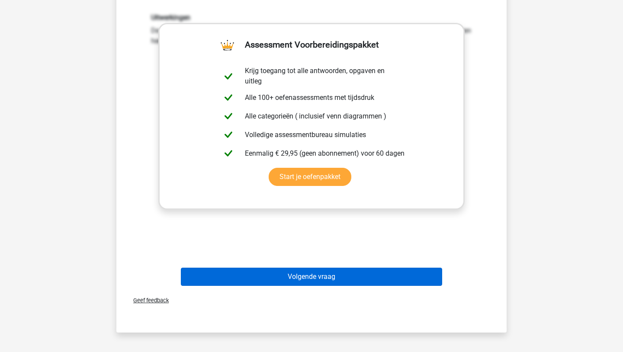
click at [326, 283] on button "Volgende vraag" at bounding box center [312, 277] width 262 height 18
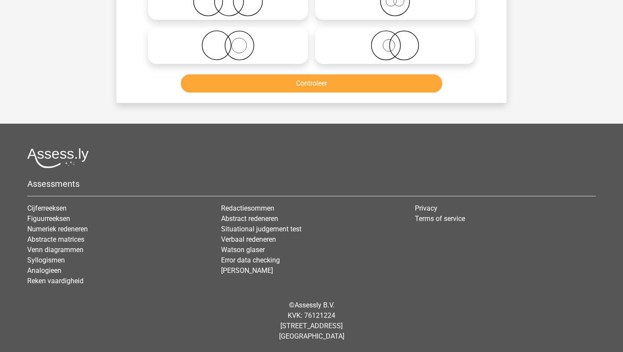
scroll to position [43, 0]
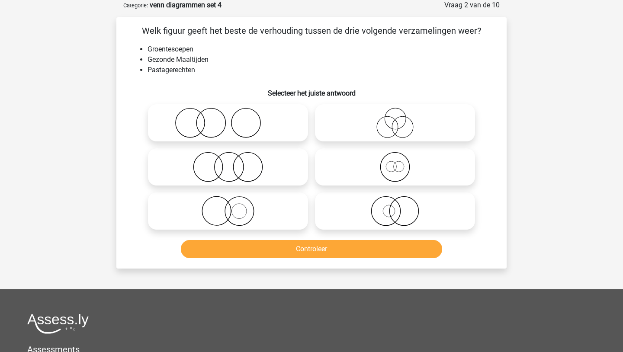
click at [214, 206] on icon at bounding box center [227, 211] width 153 height 30
click at [228, 206] on input "radio" at bounding box center [231, 204] width 6 height 6
radio input "true"
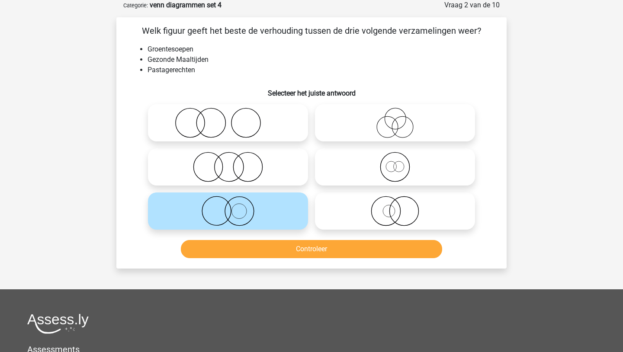
click at [237, 255] on button "Controleer" at bounding box center [312, 249] width 262 height 18
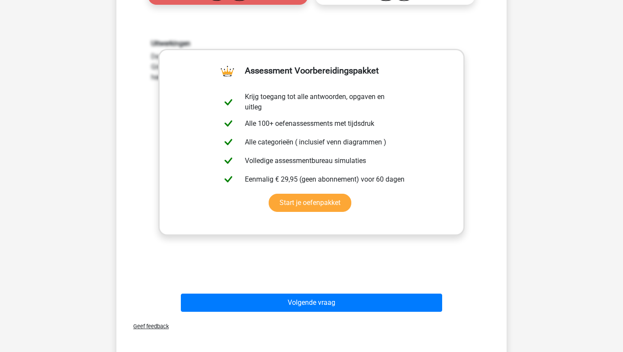
scroll to position [286, 0]
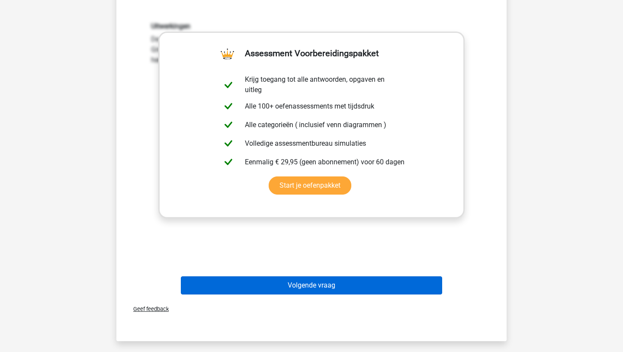
click at [261, 286] on button "Volgende vraag" at bounding box center [312, 286] width 262 height 18
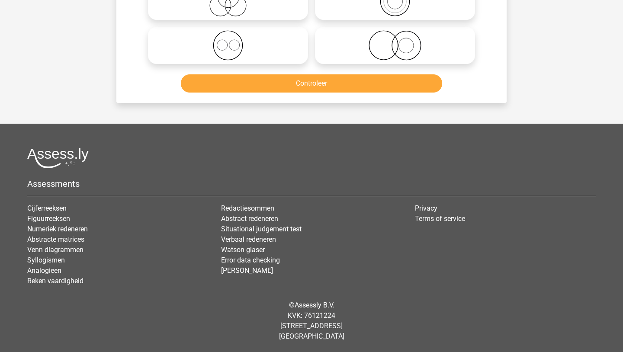
scroll to position [43, 0]
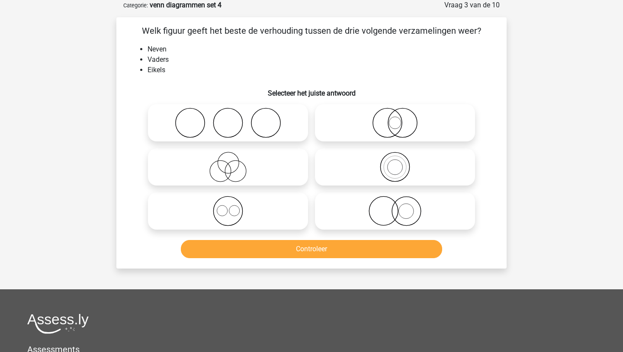
click at [279, 116] on icon at bounding box center [227, 123] width 153 height 30
click at [234, 116] on input "radio" at bounding box center [231, 116] width 6 height 6
radio input "true"
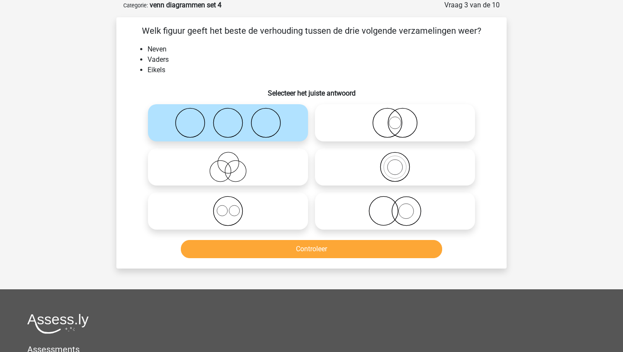
click at [296, 254] on button "Controleer" at bounding box center [312, 249] width 262 height 18
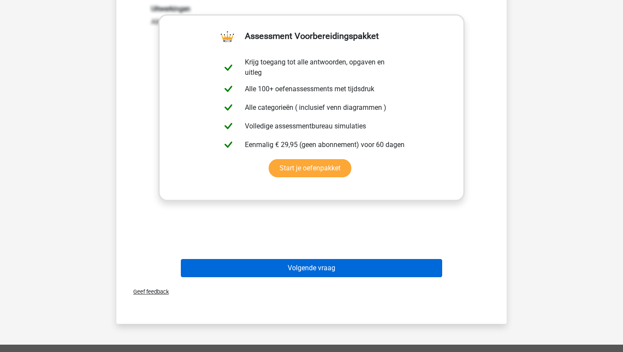
click at [273, 267] on button "Volgende vraag" at bounding box center [312, 268] width 262 height 18
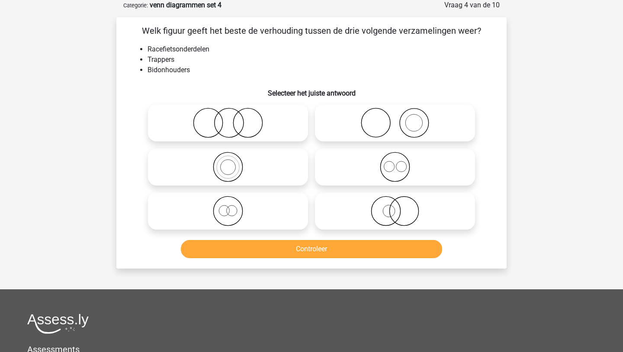
click at [349, 167] on icon at bounding box center [395, 167] width 153 height 30
click at [395, 163] on input "radio" at bounding box center [398, 160] width 6 height 6
radio input "true"
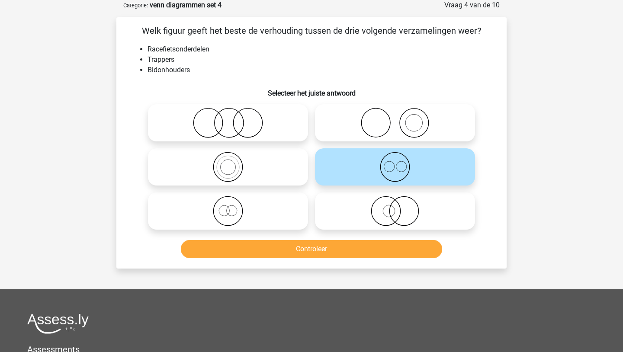
click at [301, 257] on button "Controleer" at bounding box center [312, 249] width 262 height 18
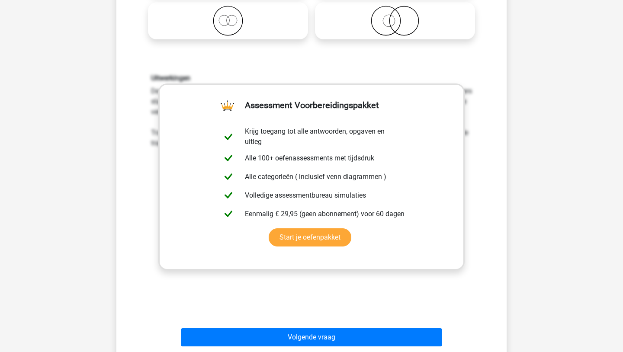
scroll to position [251, 0]
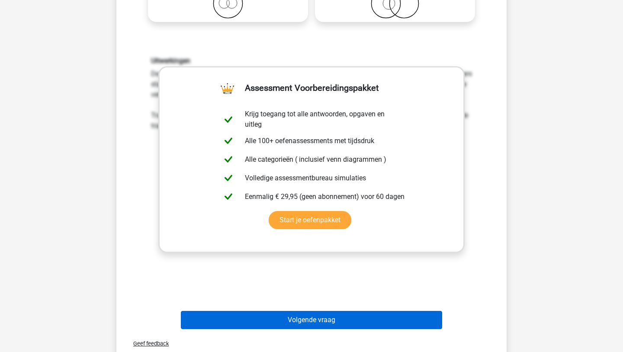
click at [286, 320] on button "Volgende vraag" at bounding box center [312, 320] width 262 height 18
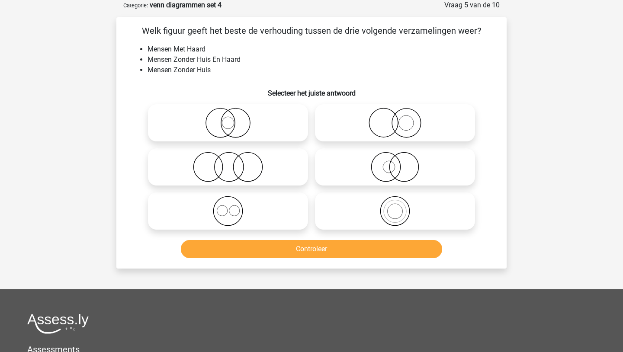
click at [259, 164] on icon at bounding box center [227, 167] width 153 height 30
click at [234, 163] on input "radio" at bounding box center [231, 160] width 6 height 6
radio input "true"
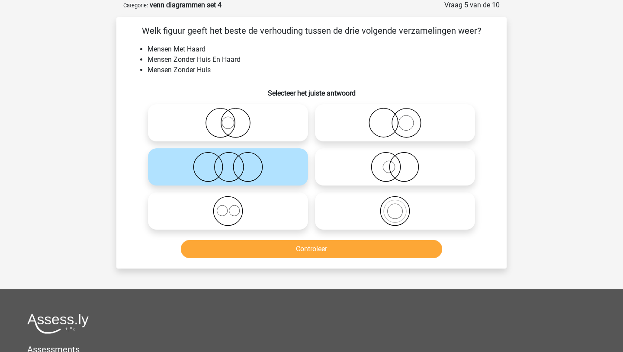
click at [257, 251] on button "Controleer" at bounding box center [312, 249] width 262 height 18
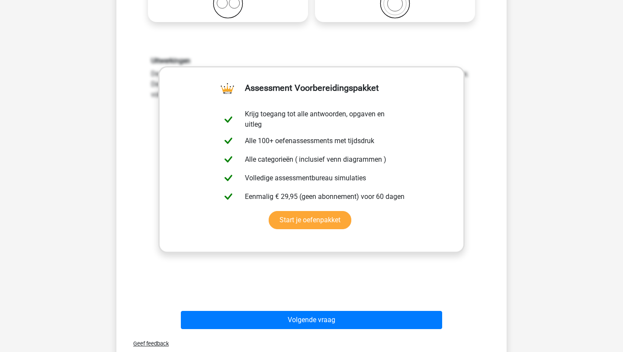
scroll to position [286, 0]
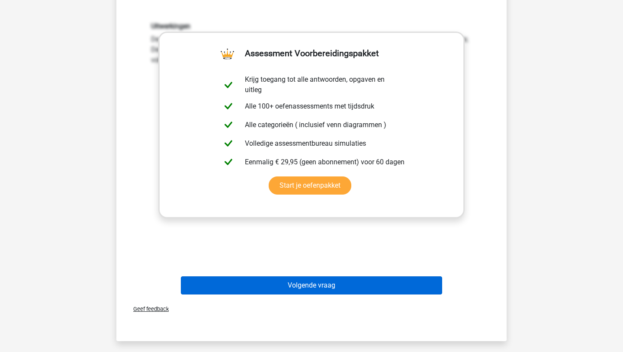
click at [262, 285] on button "Volgende vraag" at bounding box center [312, 286] width 262 height 18
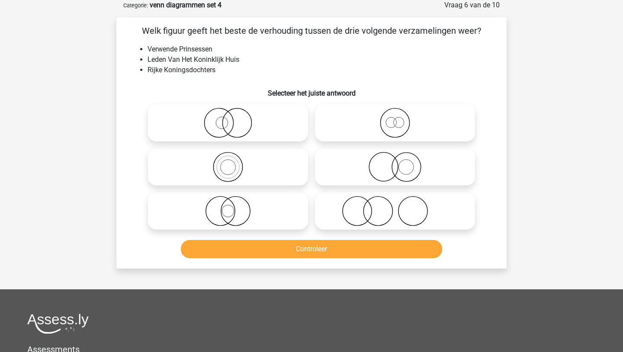
click at [354, 125] on icon at bounding box center [395, 123] width 153 height 30
click at [395, 119] on input "radio" at bounding box center [398, 116] width 6 height 6
radio input "true"
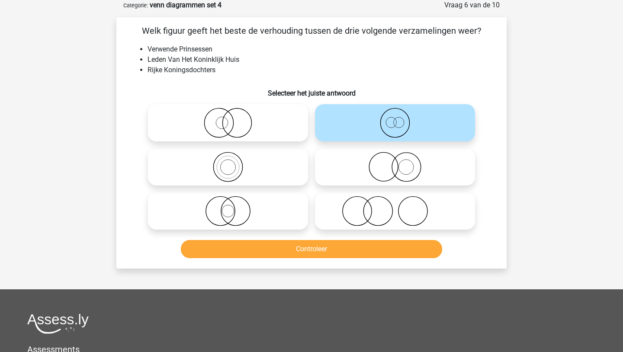
click at [309, 248] on button "Controleer" at bounding box center [312, 249] width 262 height 18
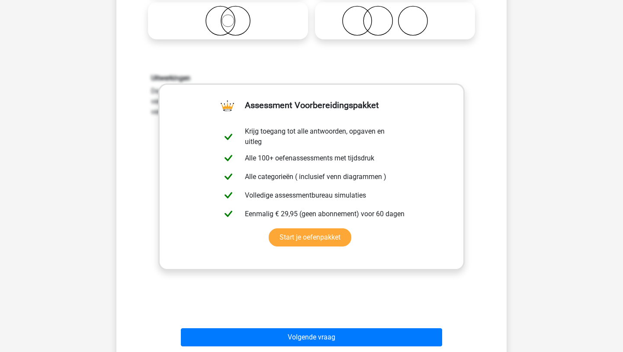
scroll to position [268, 0]
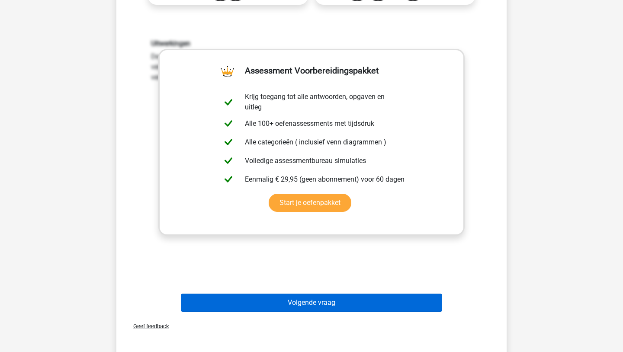
click at [320, 305] on button "Volgende vraag" at bounding box center [312, 303] width 262 height 18
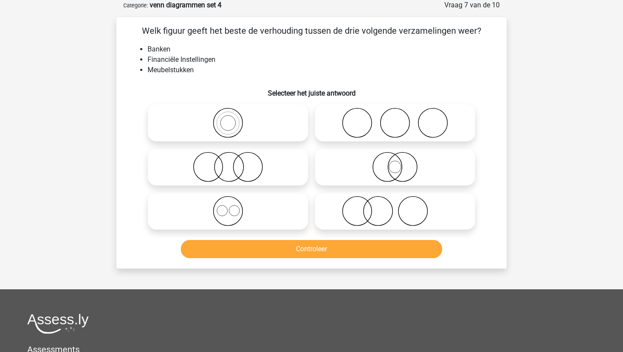
click at [351, 218] on icon at bounding box center [395, 211] width 153 height 30
click at [395, 207] on input "radio" at bounding box center [398, 204] width 6 height 6
radio input "true"
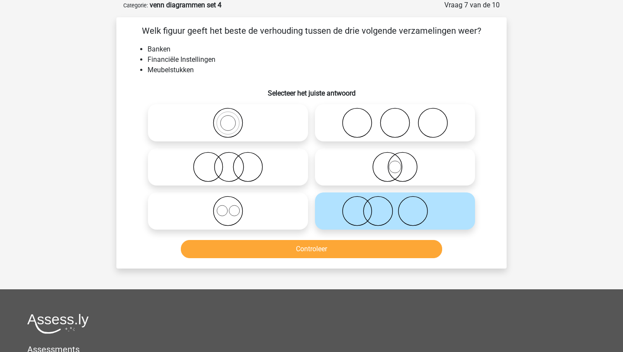
click at [349, 258] on button "Controleer" at bounding box center [312, 249] width 262 height 18
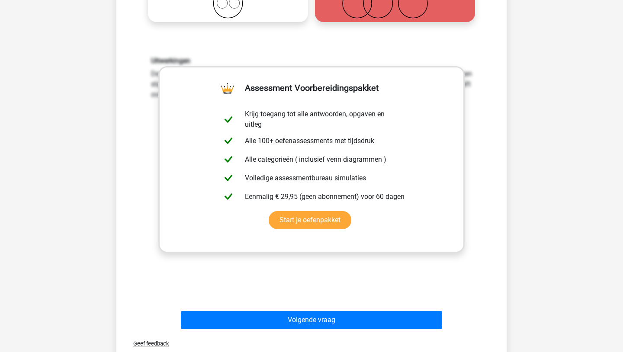
scroll to position [286, 0]
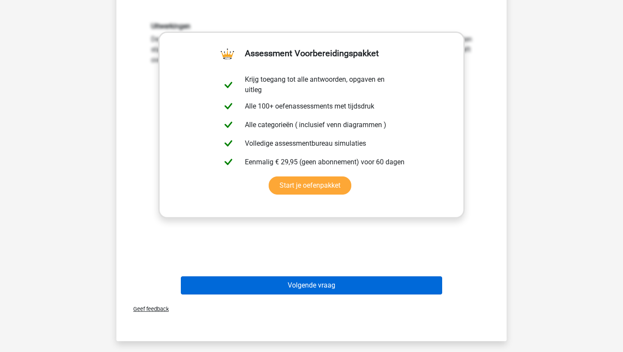
click at [312, 285] on button "Volgende vraag" at bounding box center [312, 286] width 262 height 18
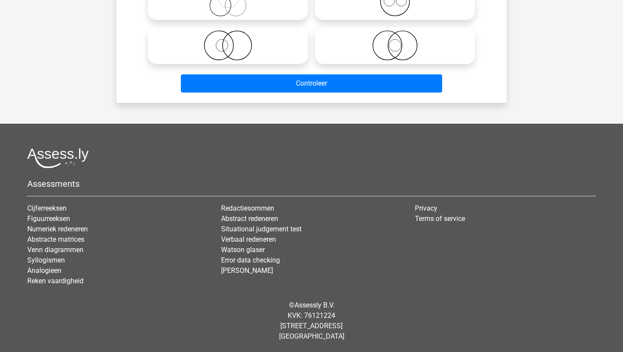
scroll to position [43, 0]
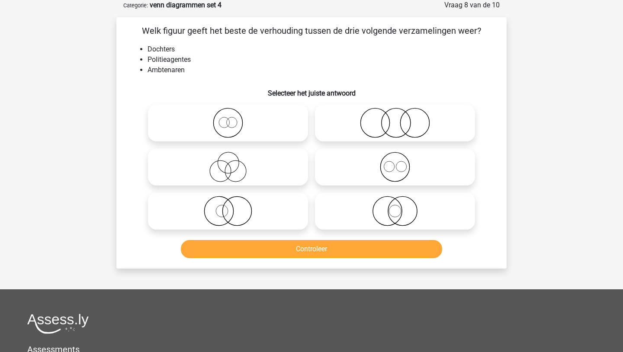
click at [360, 114] on icon at bounding box center [395, 123] width 153 height 30
click at [395, 114] on input "radio" at bounding box center [398, 116] width 6 height 6
radio input "true"
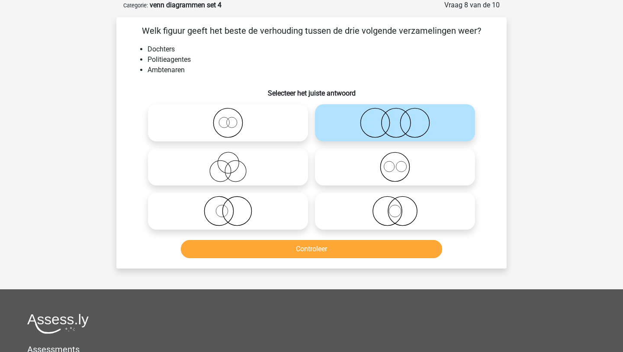
click at [348, 252] on button "Controleer" at bounding box center [312, 249] width 262 height 18
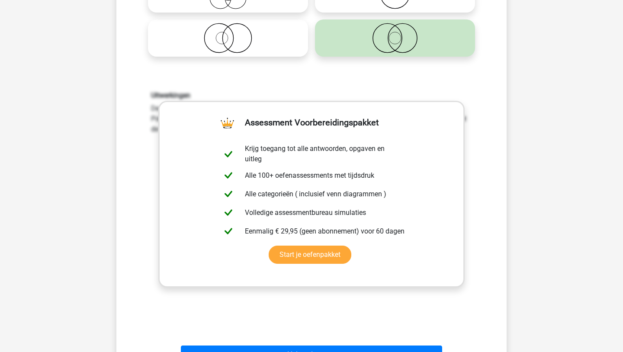
scroll to position [251, 0]
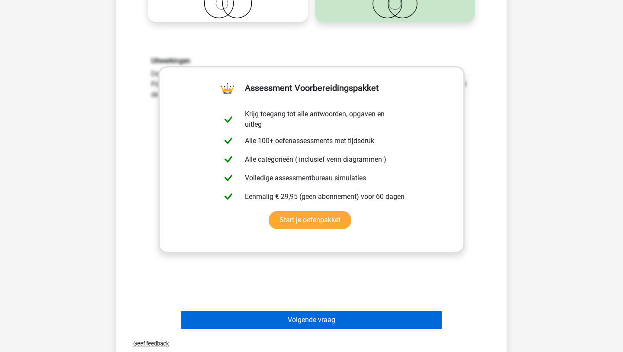
click at [301, 325] on button "Volgende vraag" at bounding box center [312, 320] width 262 height 18
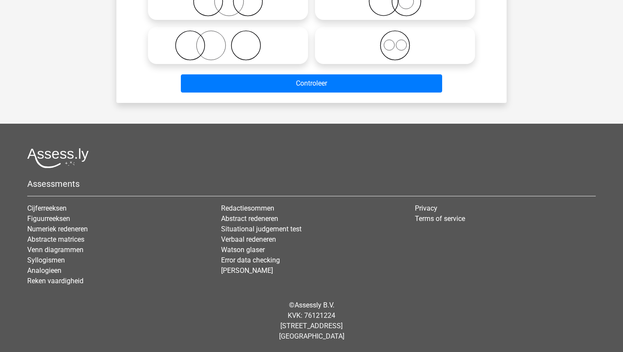
scroll to position [43, 0]
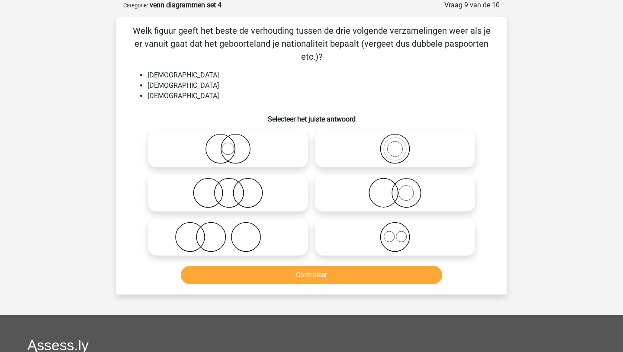
click at [276, 158] on icon at bounding box center [227, 149] width 153 height 30
click at [234, 145] on input "radio" at bounding box center [231, 142] width 6 height 6
radio input "true"
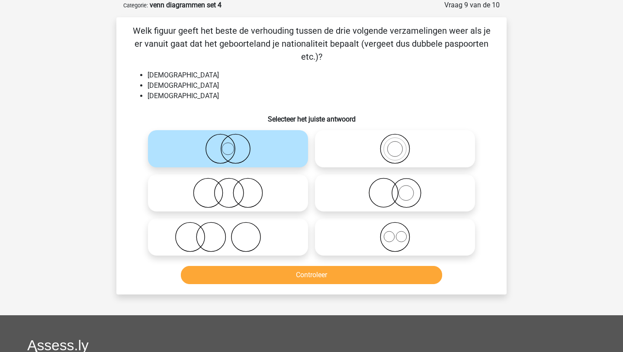
click at [300, 282] on button "Controleer" at bounding box center [312, 275] width 262 height 18
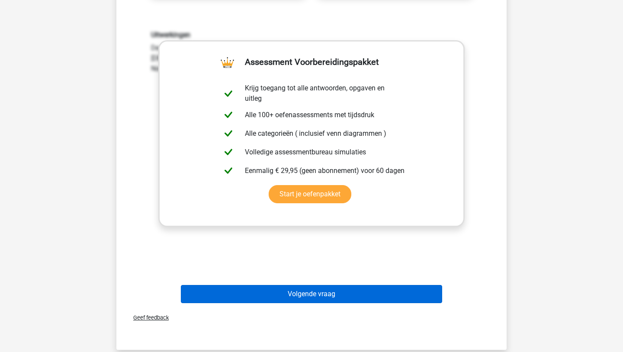
click at [298, 297] on button "Volgende vraag" at bounding box center [312, 294] width 262 height 18
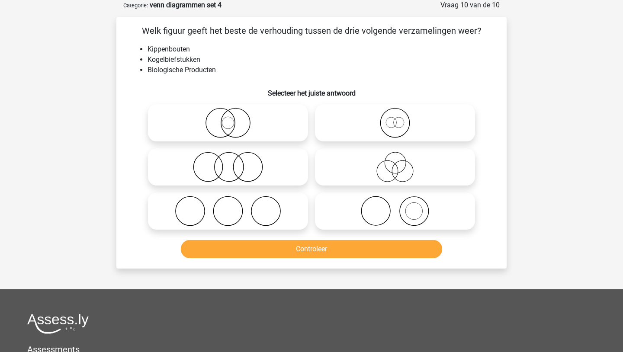
click at [277, 166] on icon at bounding box center [227, 167] width 153 height 30
click at [234, 163] on input "radio" at bounding box center [231, 160] width 6 height 6
radio input "true"
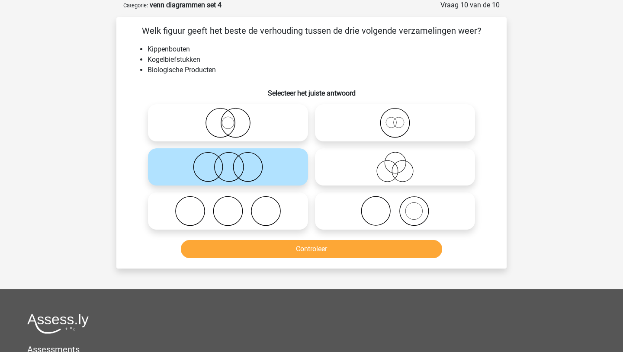
click at [276, 247] on button "Controleer" at bounding box center [312, 249] width 262 height 18
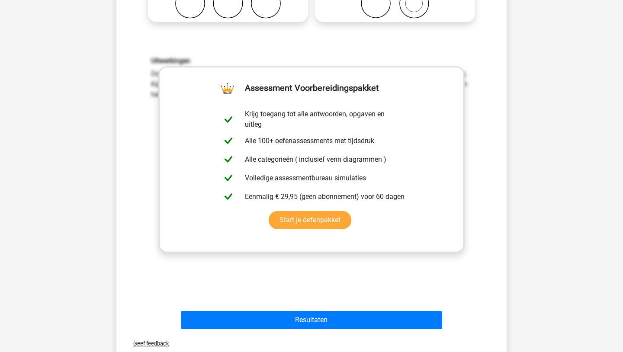
scroll to position [286, 0]
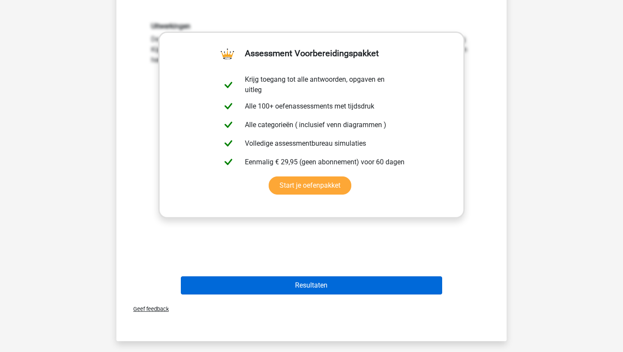
click at [220, 288] on button "Resultaten" at bounding box center [312, 286] width 262 height 18
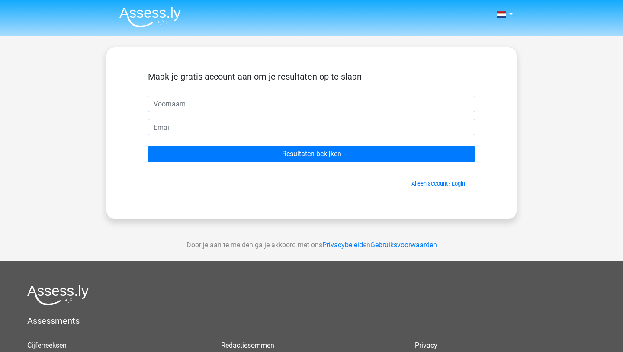
click at [155, 11] on img at bounding box center [149, 17] width 61 height 20
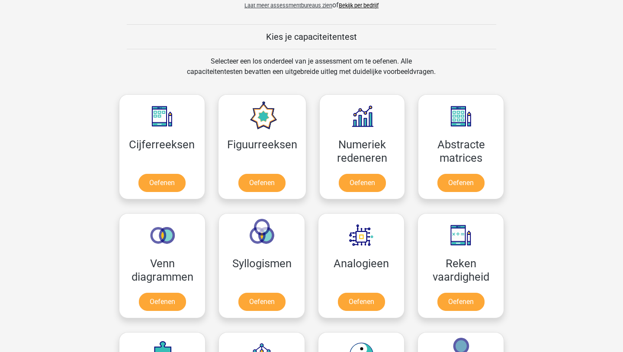
scroll to position [329, 0]
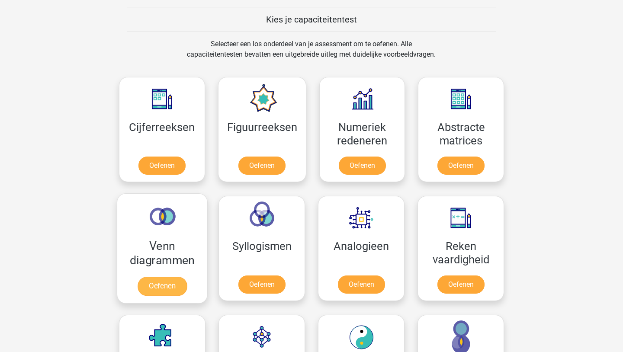
click at [187, 284] on link "Oefenen" at bounding box center [162, 286] width 49 height 19
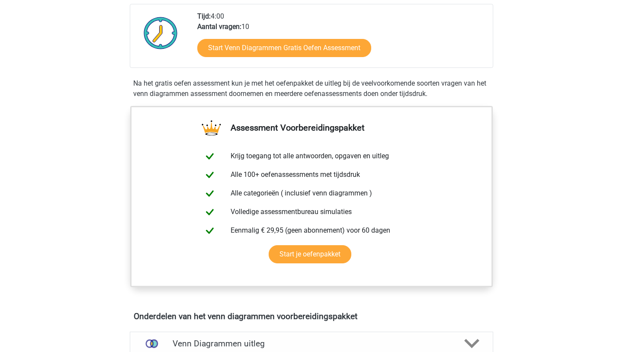
scroll to position [190, 0]
